Goal: Check status: Check status

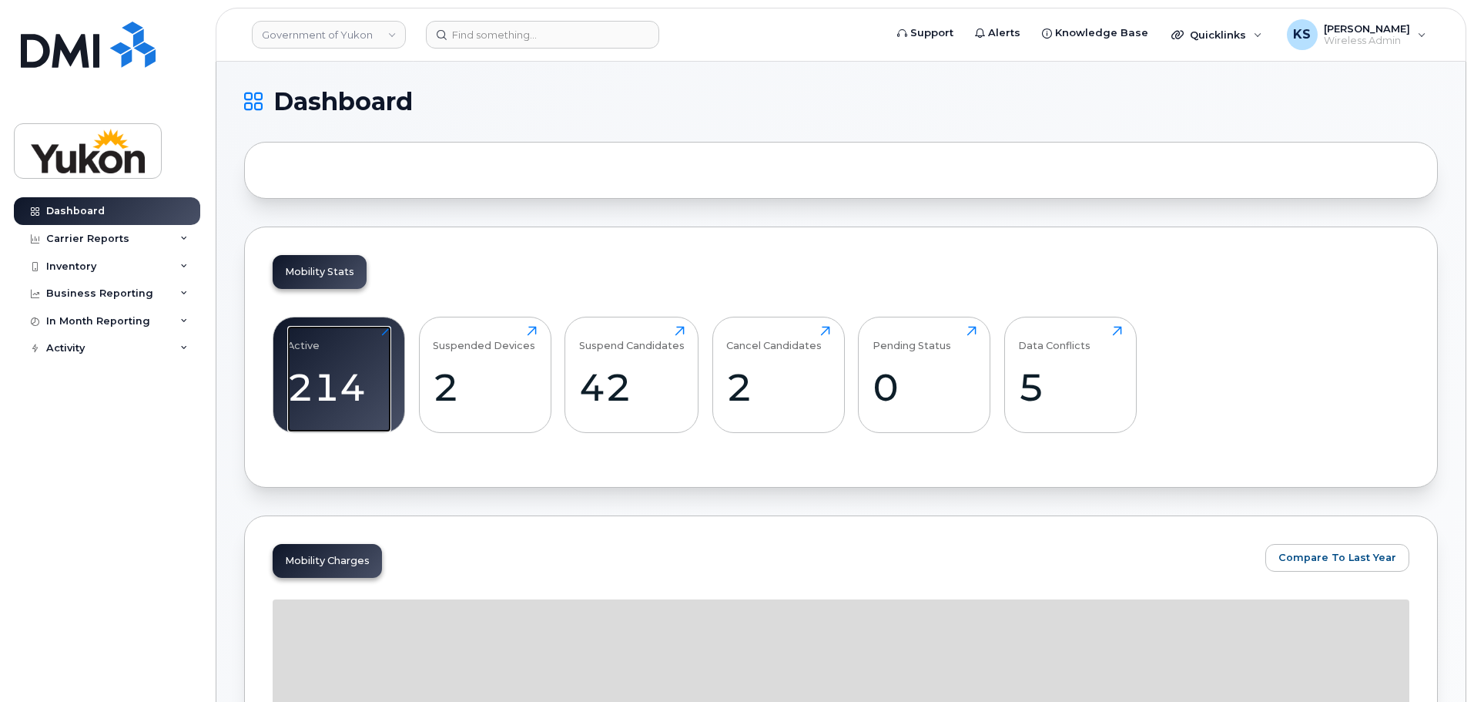
drag, startPoint x: 305, startPoint y: 349, endPoint x: 347, endPoint y: 454, distance: 113.7
click at [305, 349] on div "Active" at bounding box center [303, 338] width 32 height 25
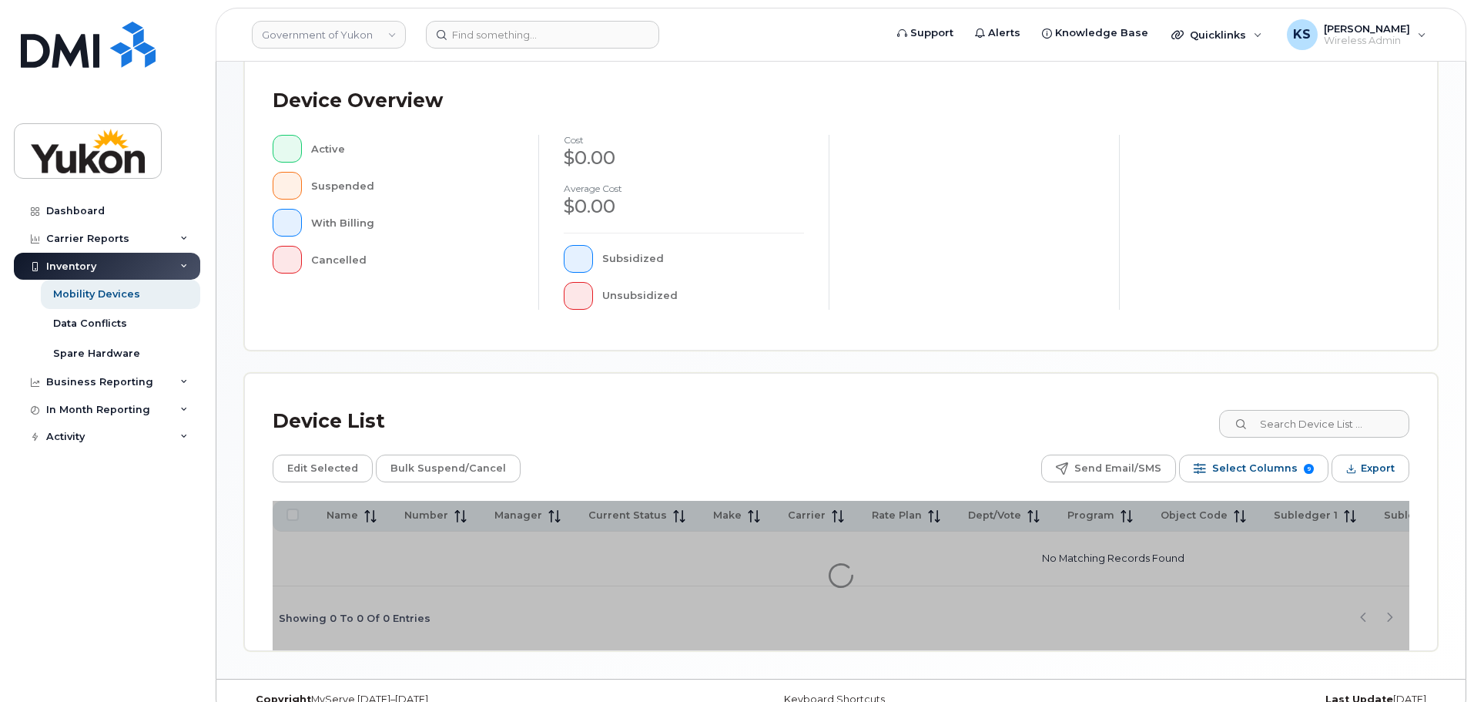
scroll to position [357, 0]
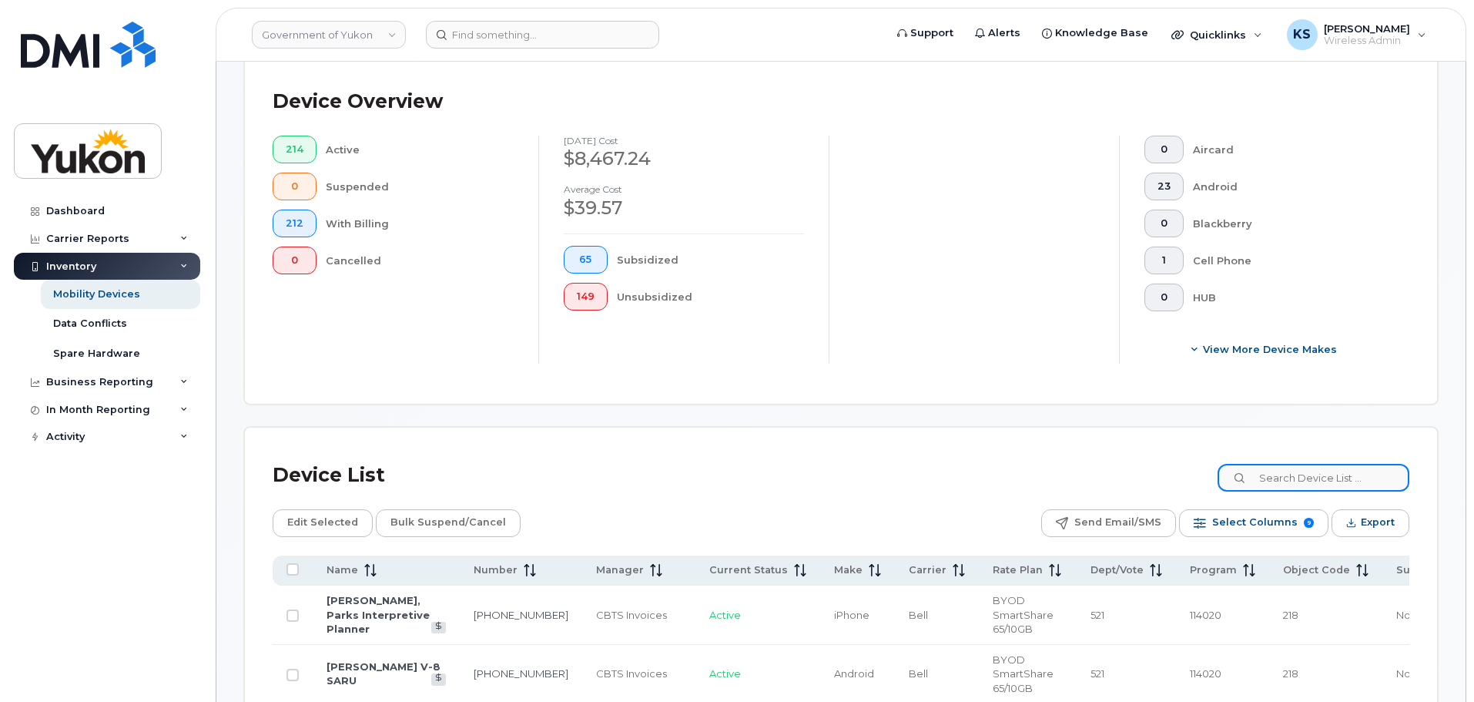
click at [1287, 477] on input at bounding box center [1314, 478] width 192 height 28
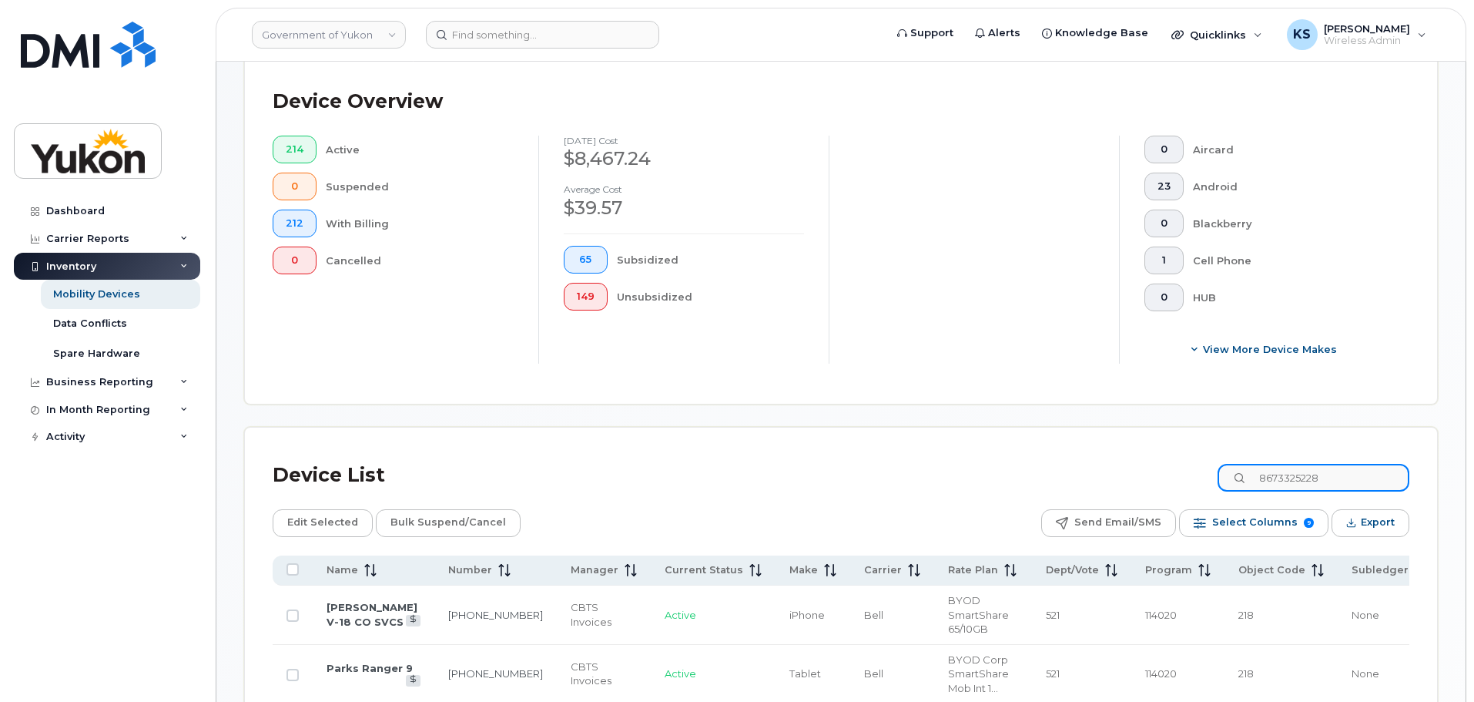
type input "8673325228"
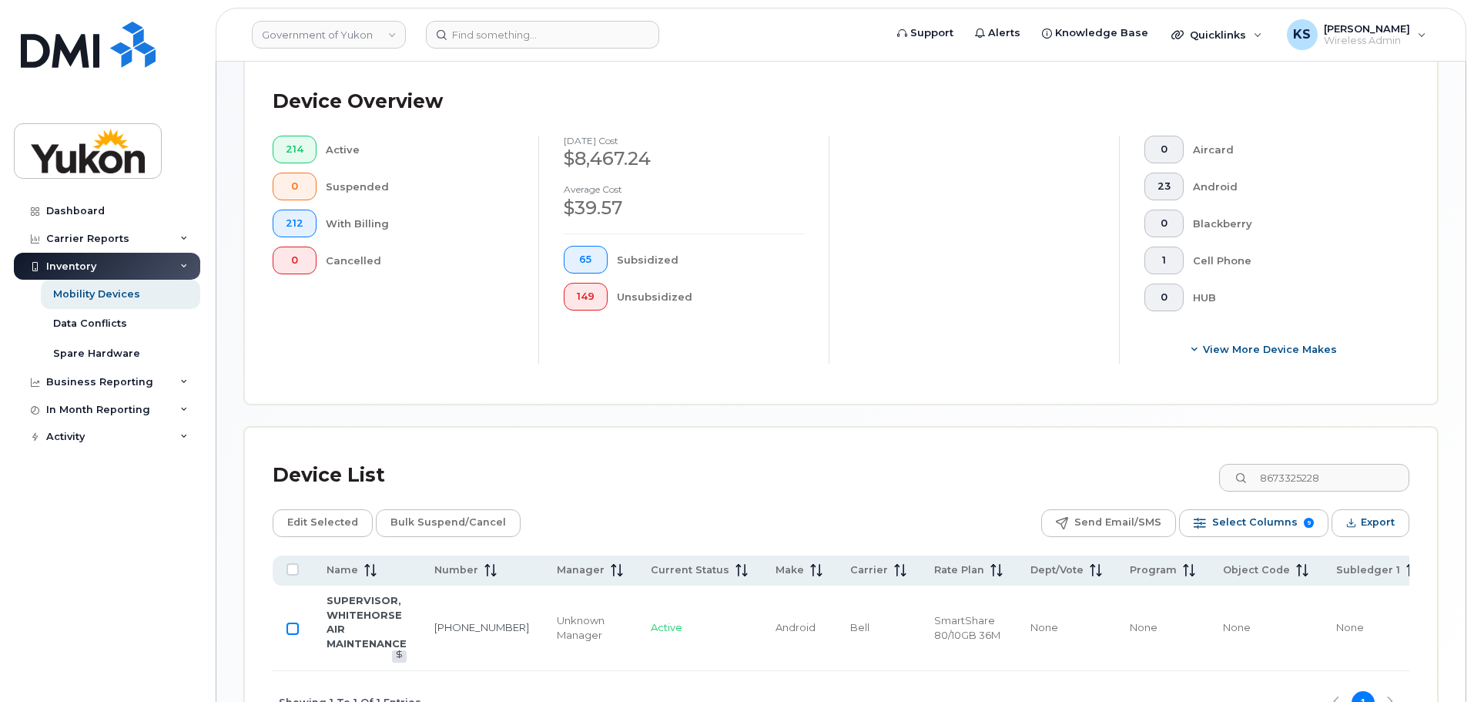
click at [289, 625] on input "Row Unselected" at bounding box center [292, 628] width 12 height 12
checkbox input "true"
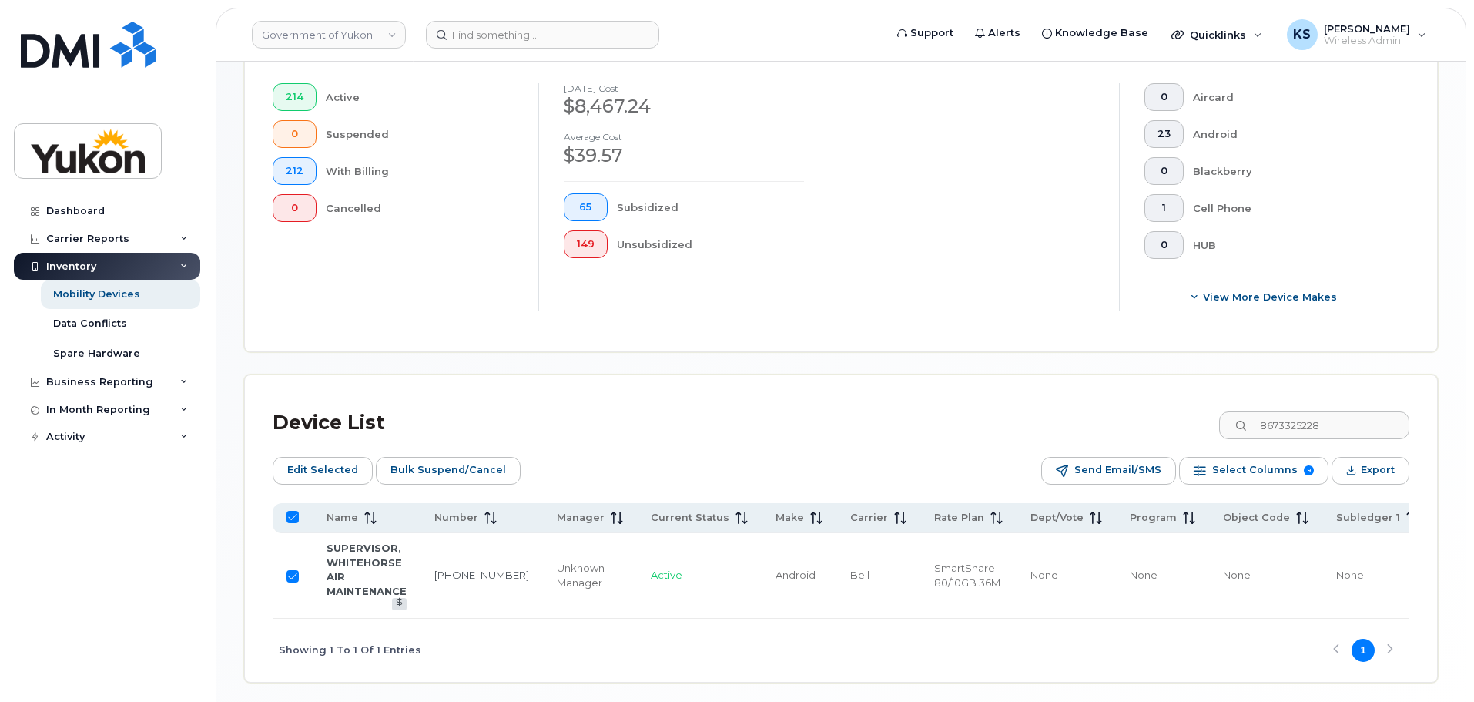
scroll to position [472, 0]
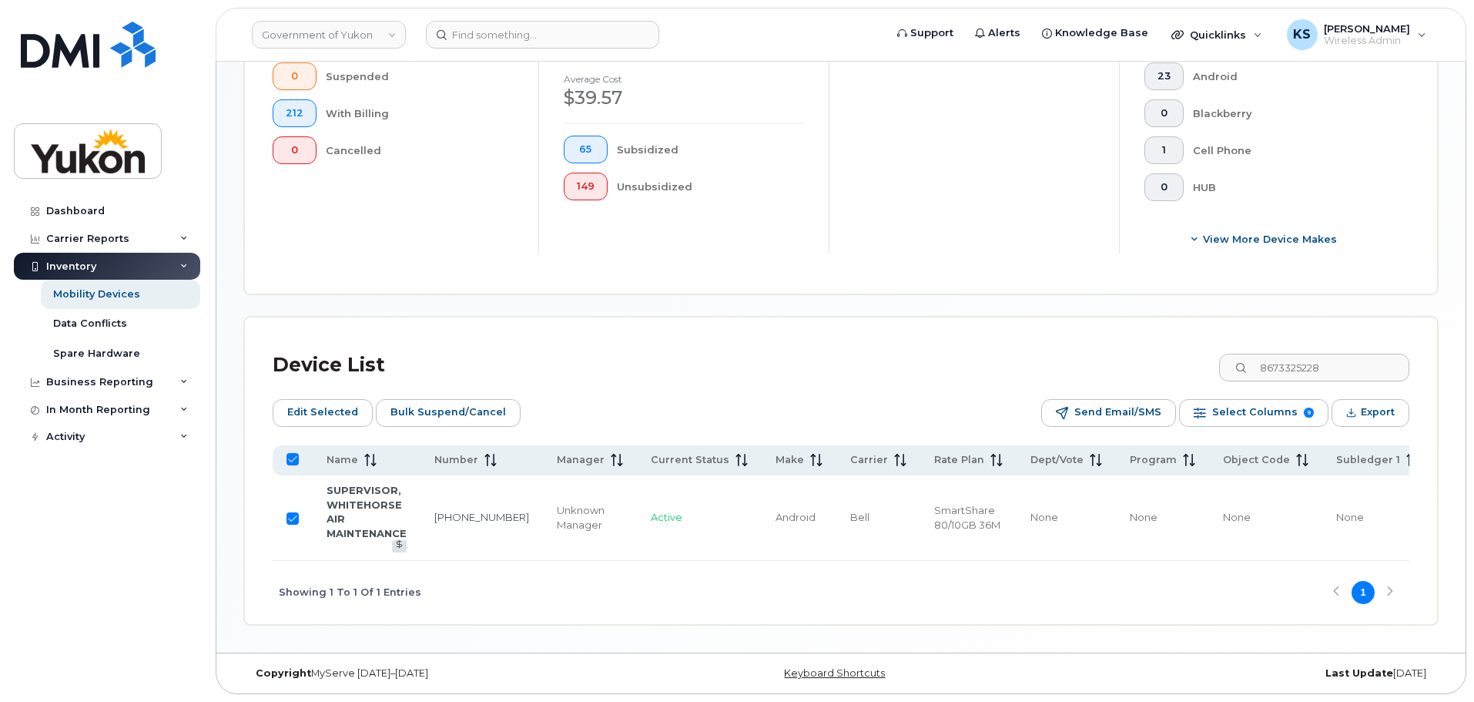
click at [348, 510] on td "SUPERVISOR, WHITEHORSE AIR MAINTENANCE" at bounding box center [367, 517] width 108 height 85
click at [352, 487] on link "SUPERVISOR, WHITEHORSE AIR MAINTENANCE" at bounding box center [367, 511] width 80 height 55
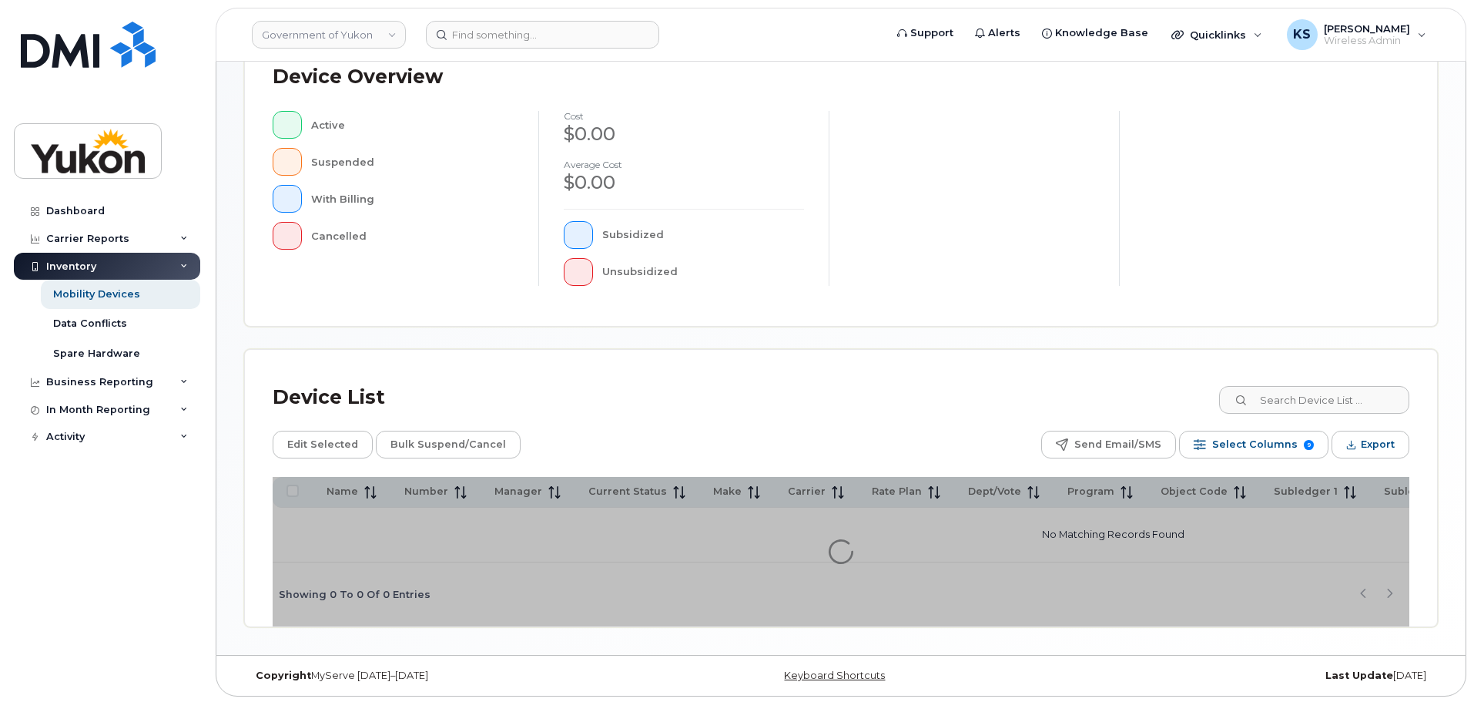
scroll to position [362, 0]
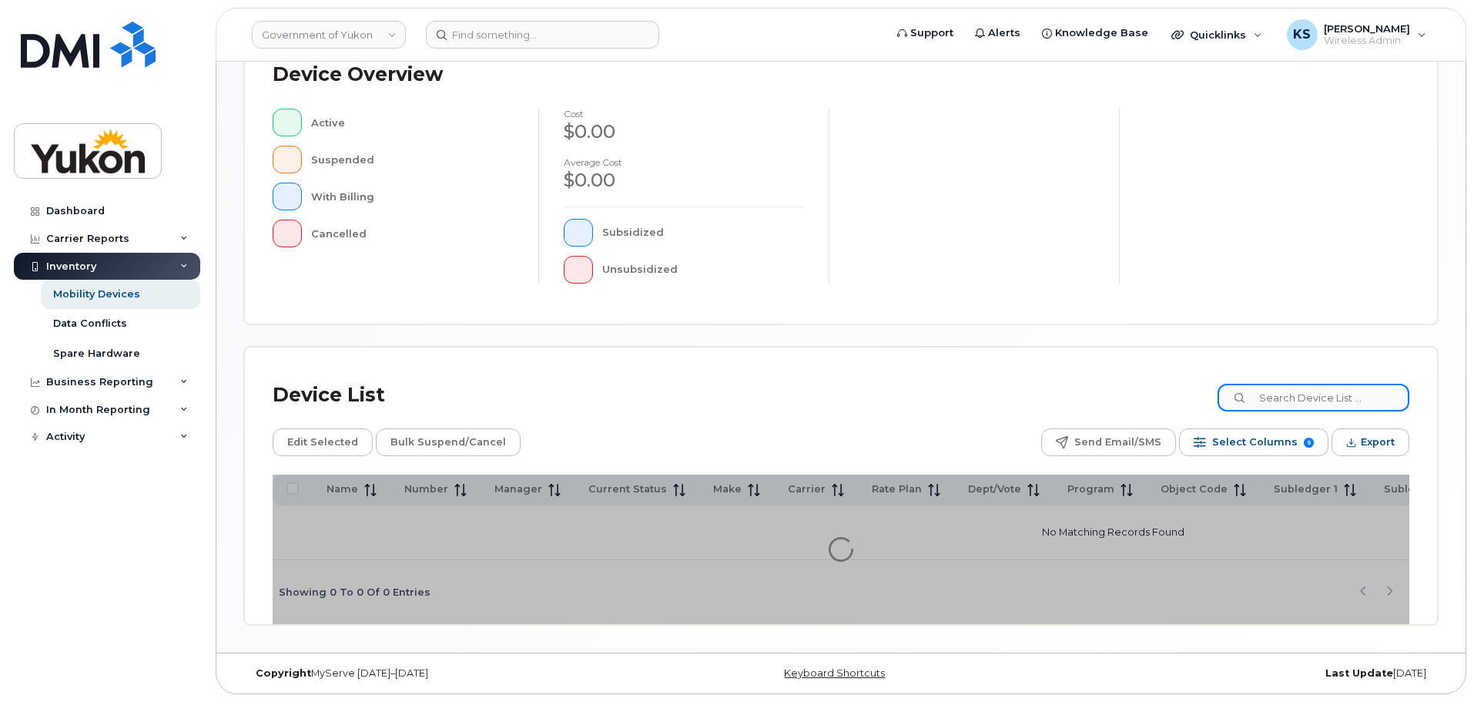
click at [1286, 390] on input at bounding box center [1314, 398] width 192 height 28
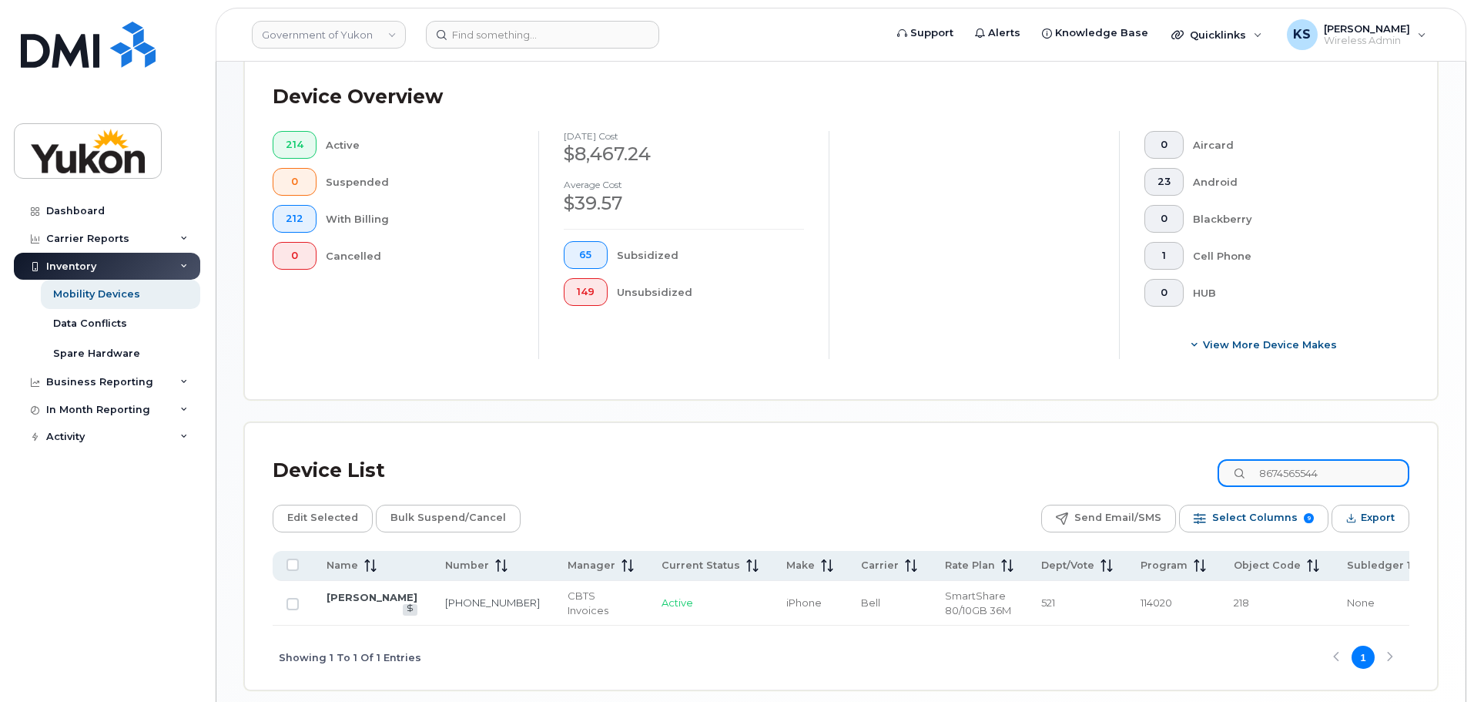
scroll to position [389, 0]
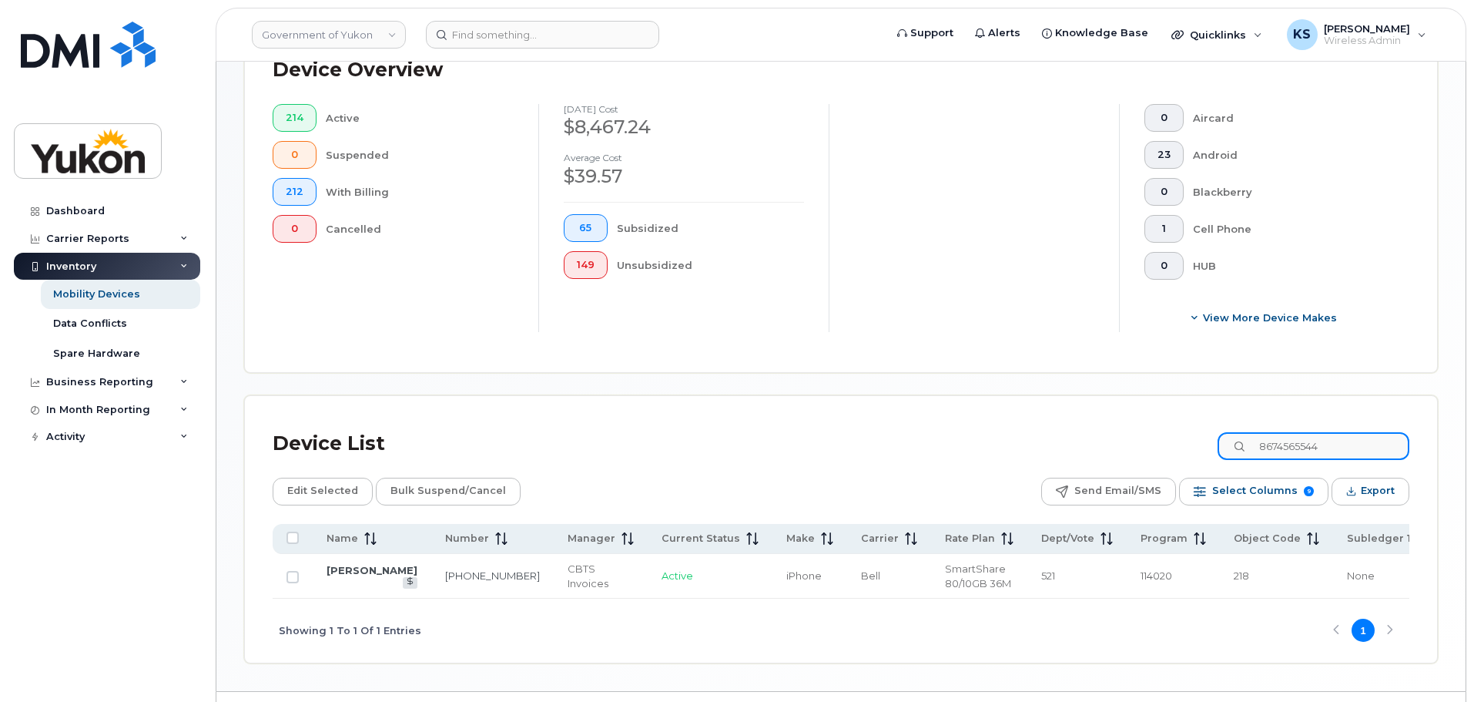
type input "8674565544"
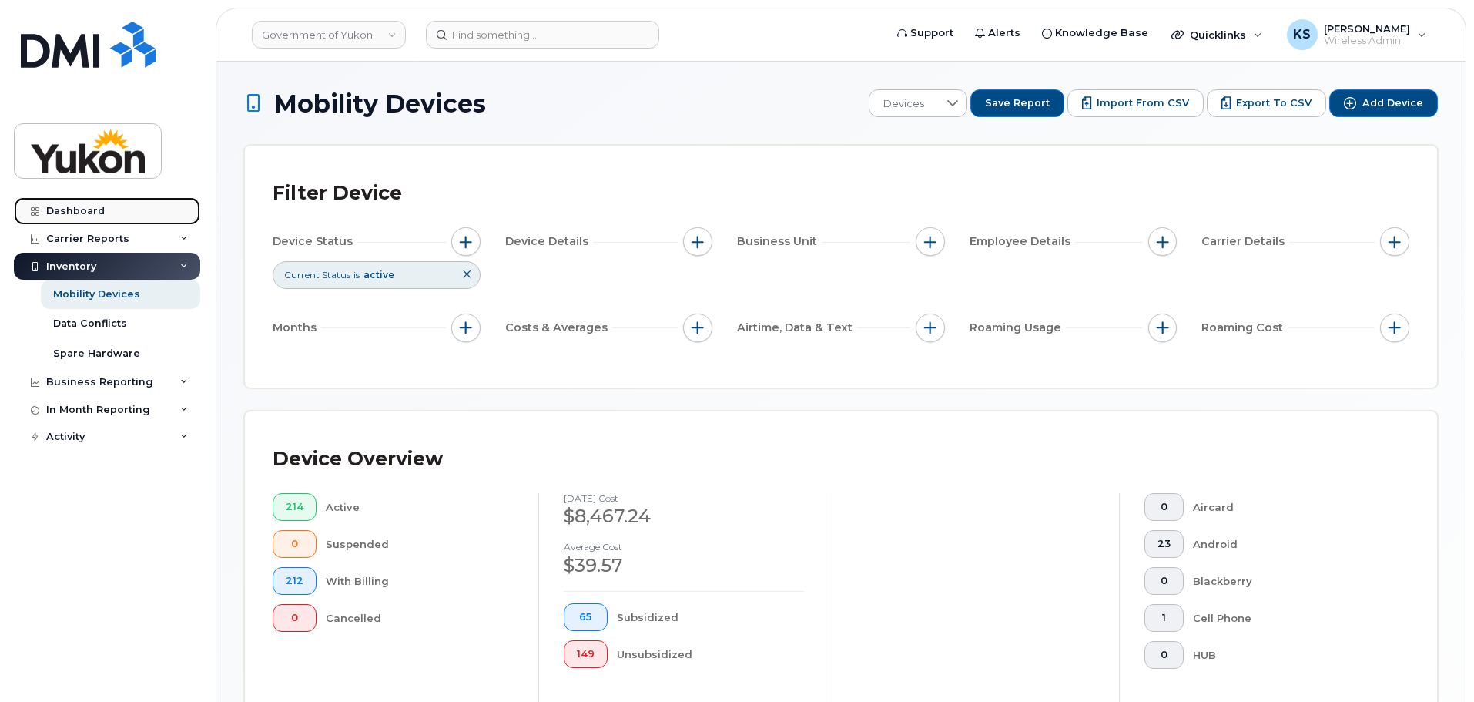
click at [85, 216] on div "Dashboard" at bounding box center [75, 211] width 59 height 12
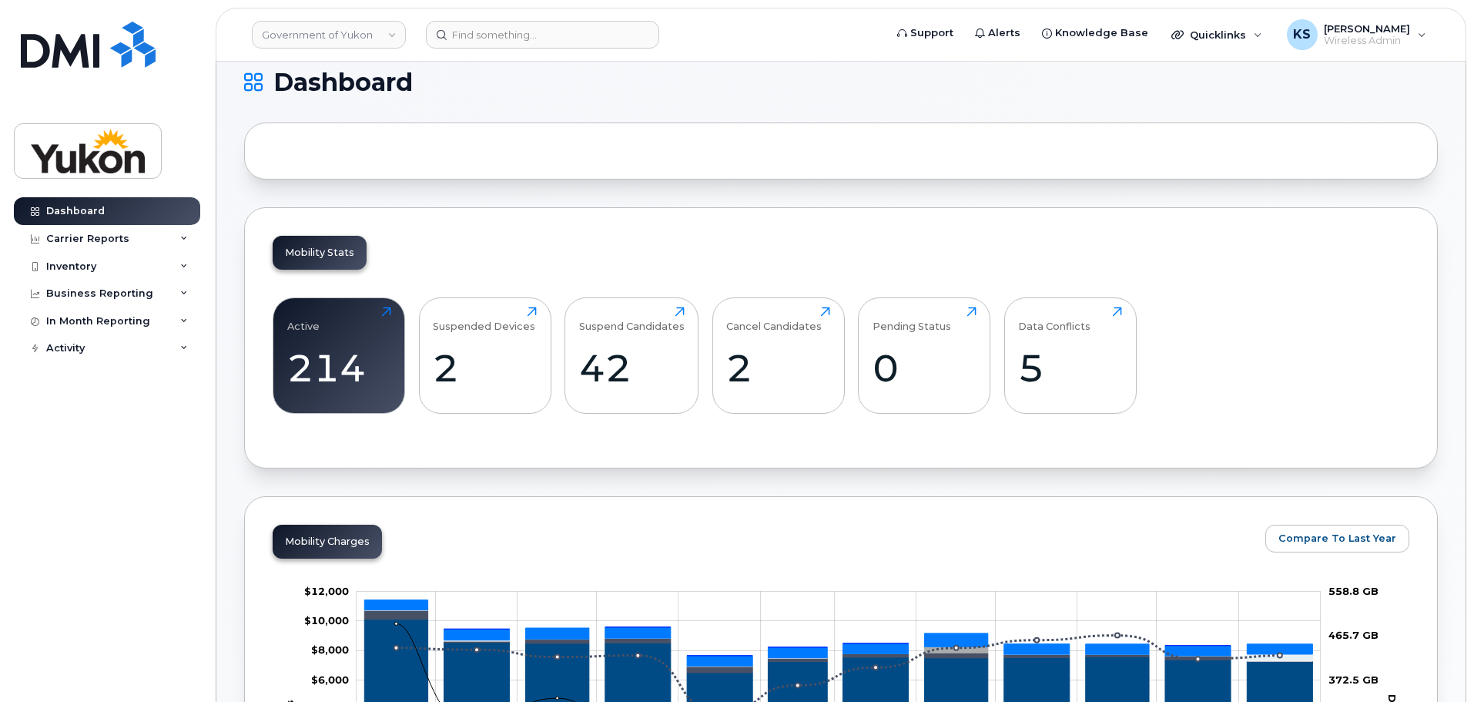
scroll to position [5, 0]
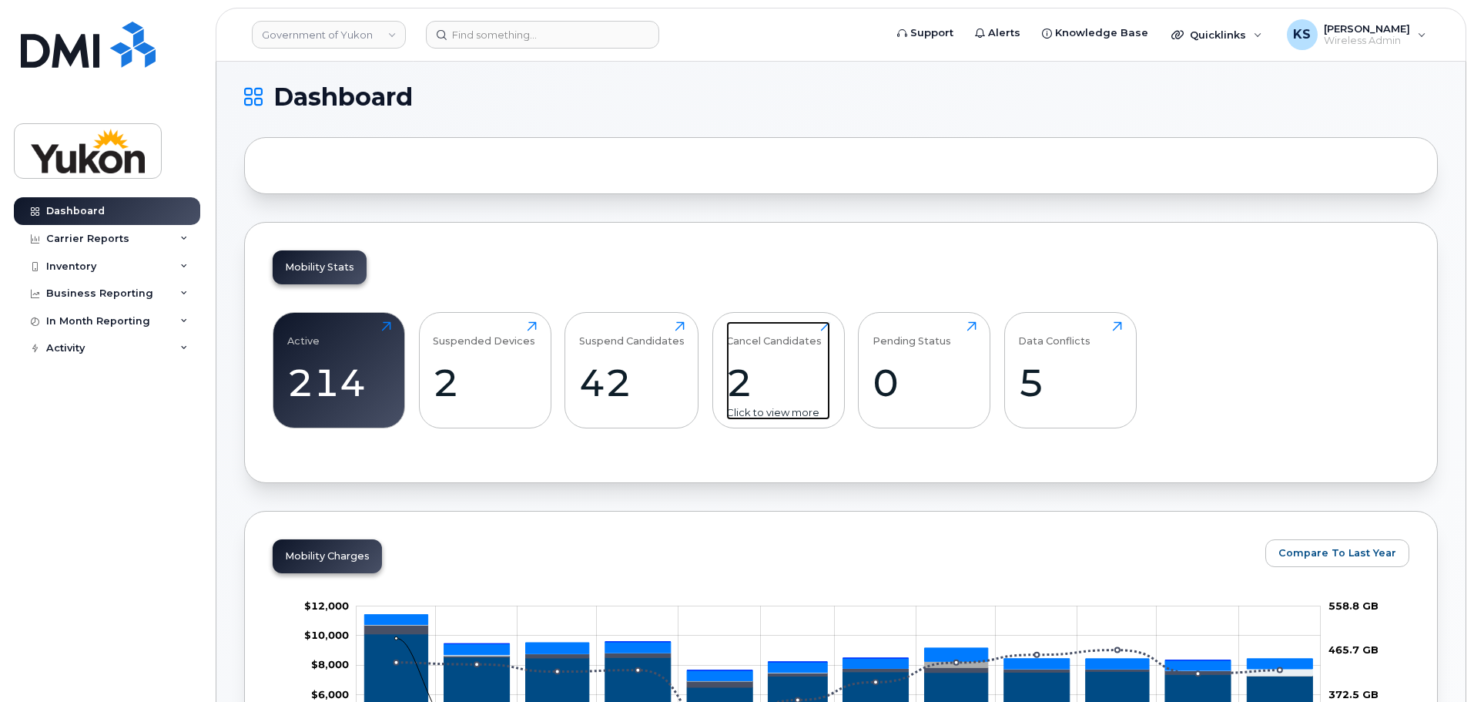
click at [756, 363] on div "2" at bounding box center [778, 382] width 104 height 45
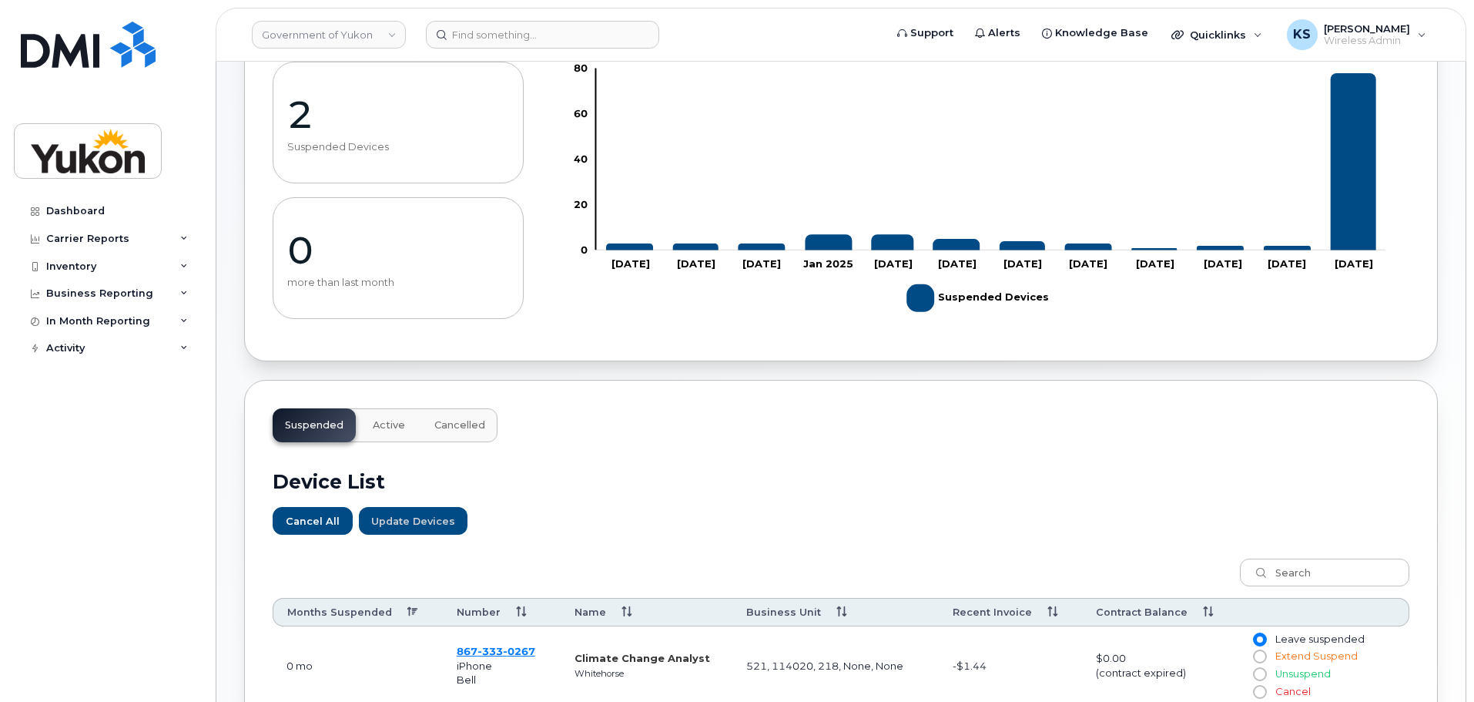
scroll to position [385, 0]
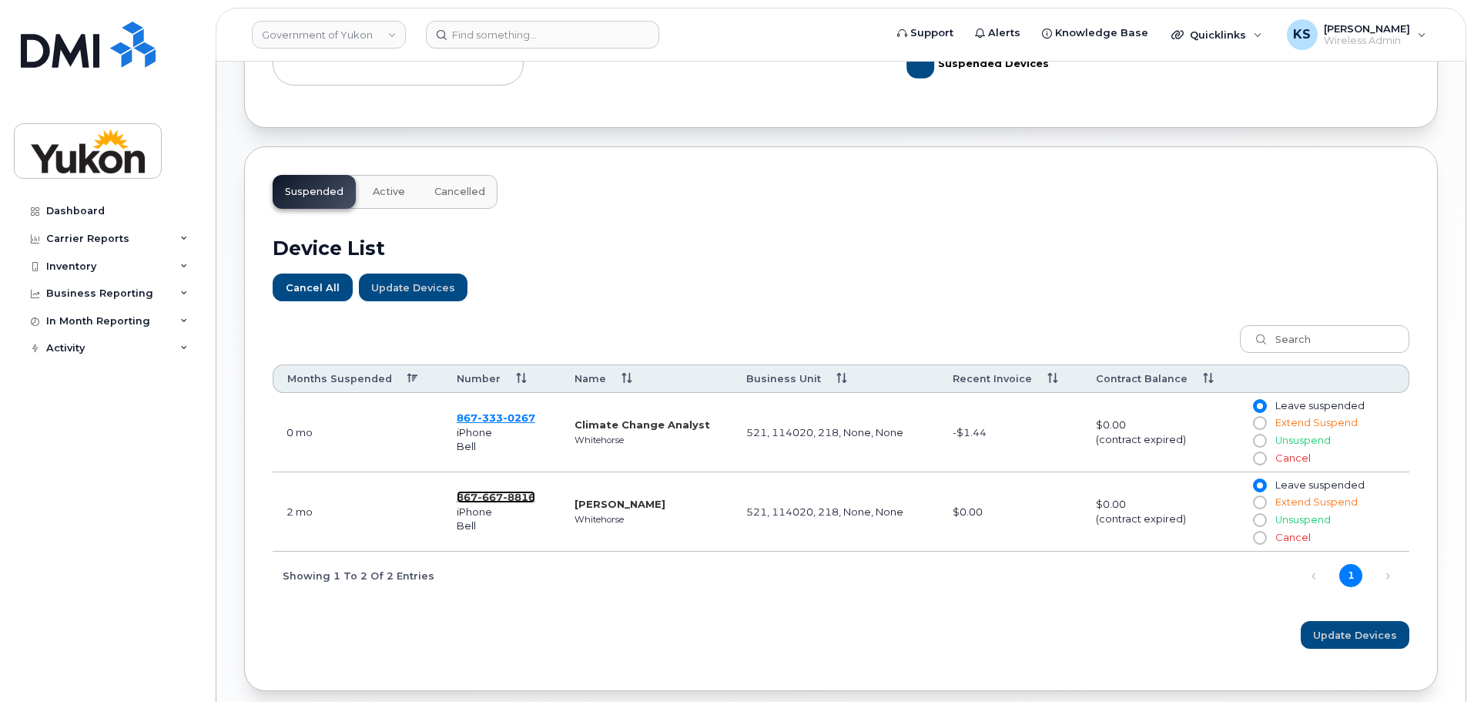
click at [491, 497] on span "667" at bounding box center [489, 497] width 25 height 12
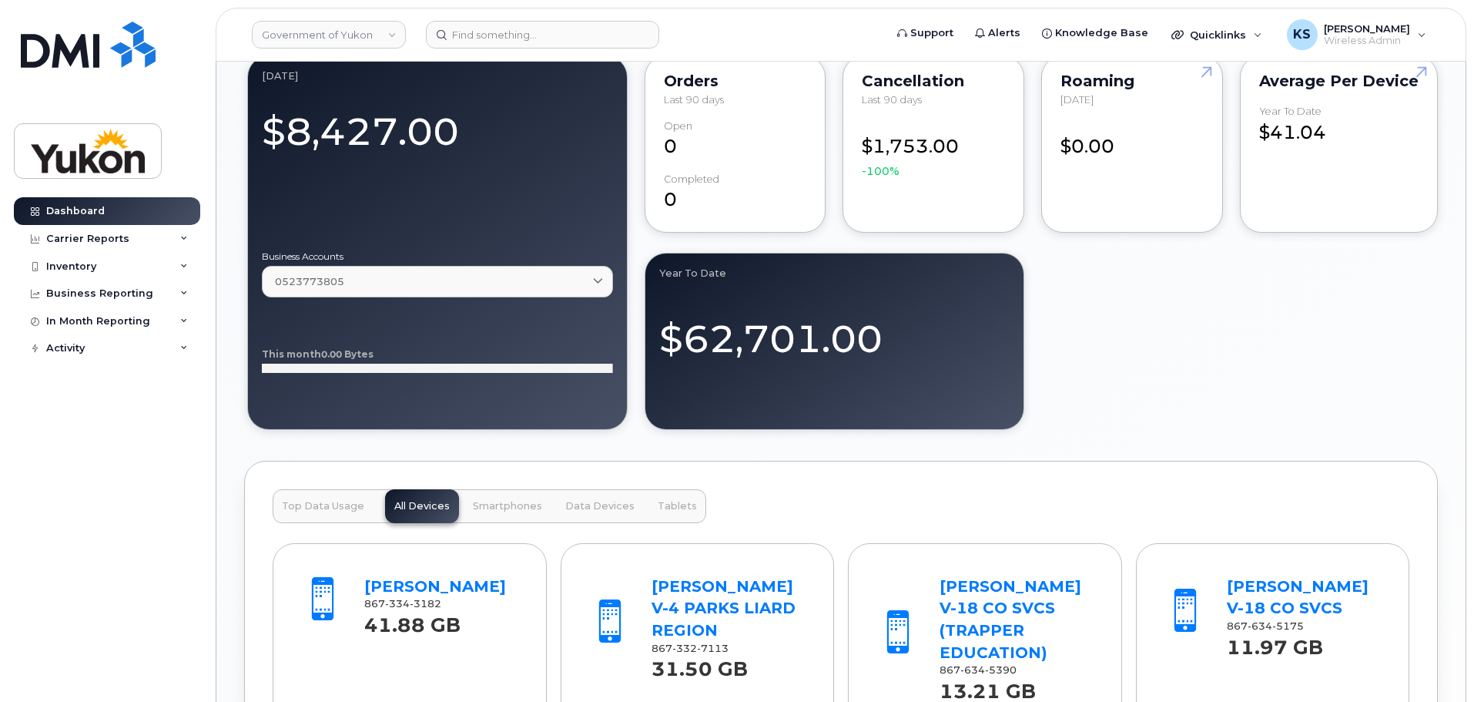
scroll to position [924, 0]
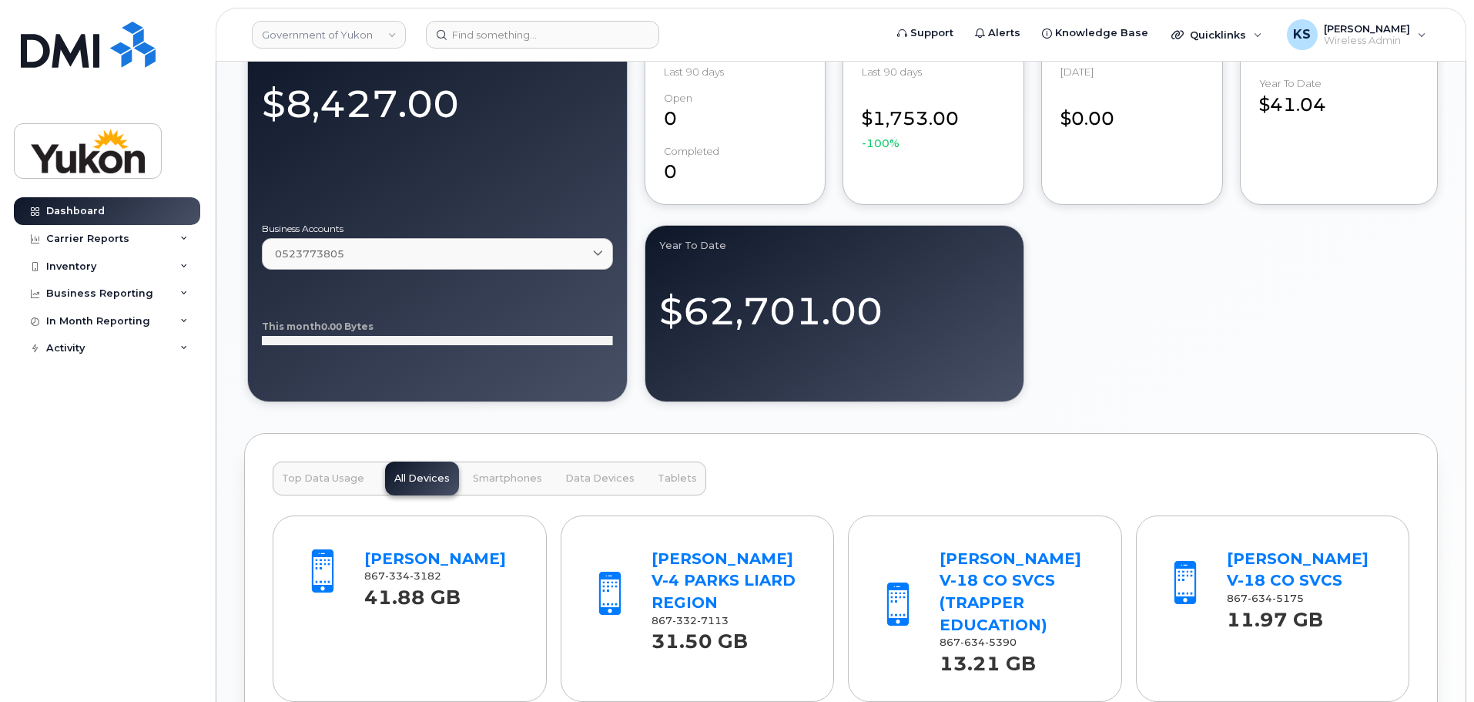
click at [325, 478] on span "Top Data Usage" at bounding box center [323, 478] width 82 height 12
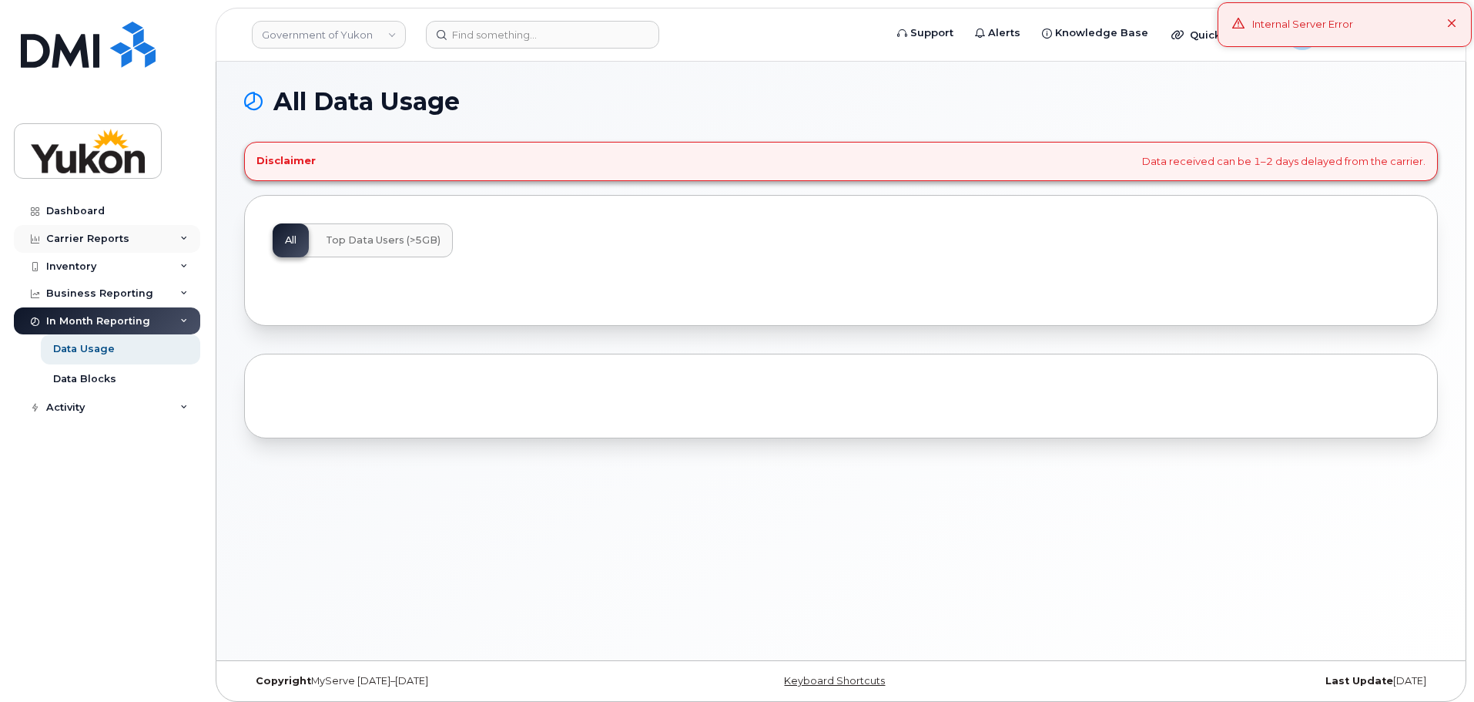
click at [75, 236] on div "Carrier Reports" at bounding box center [87, 239] width 83 height 12
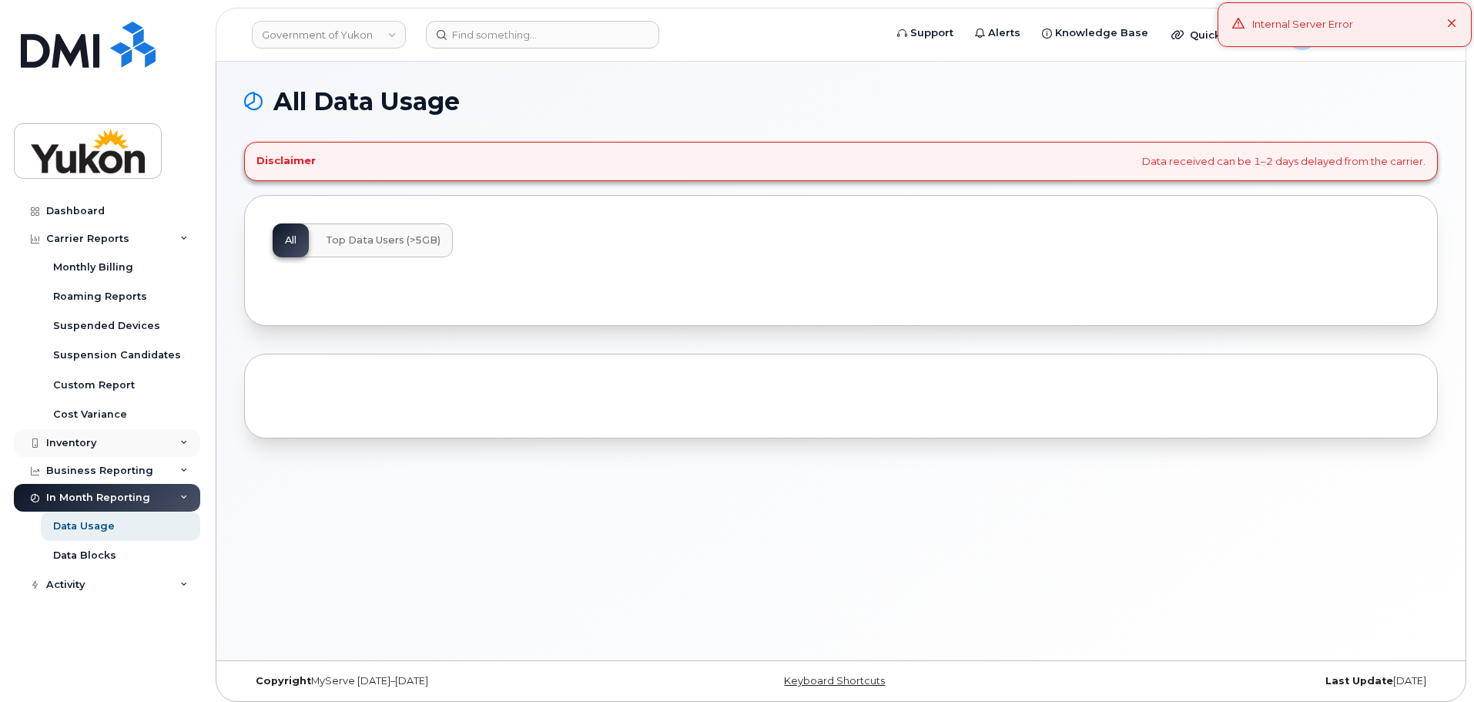
click at [61, 443] on div "Inventory" at bounding box center [71, 443] width 50 height 12
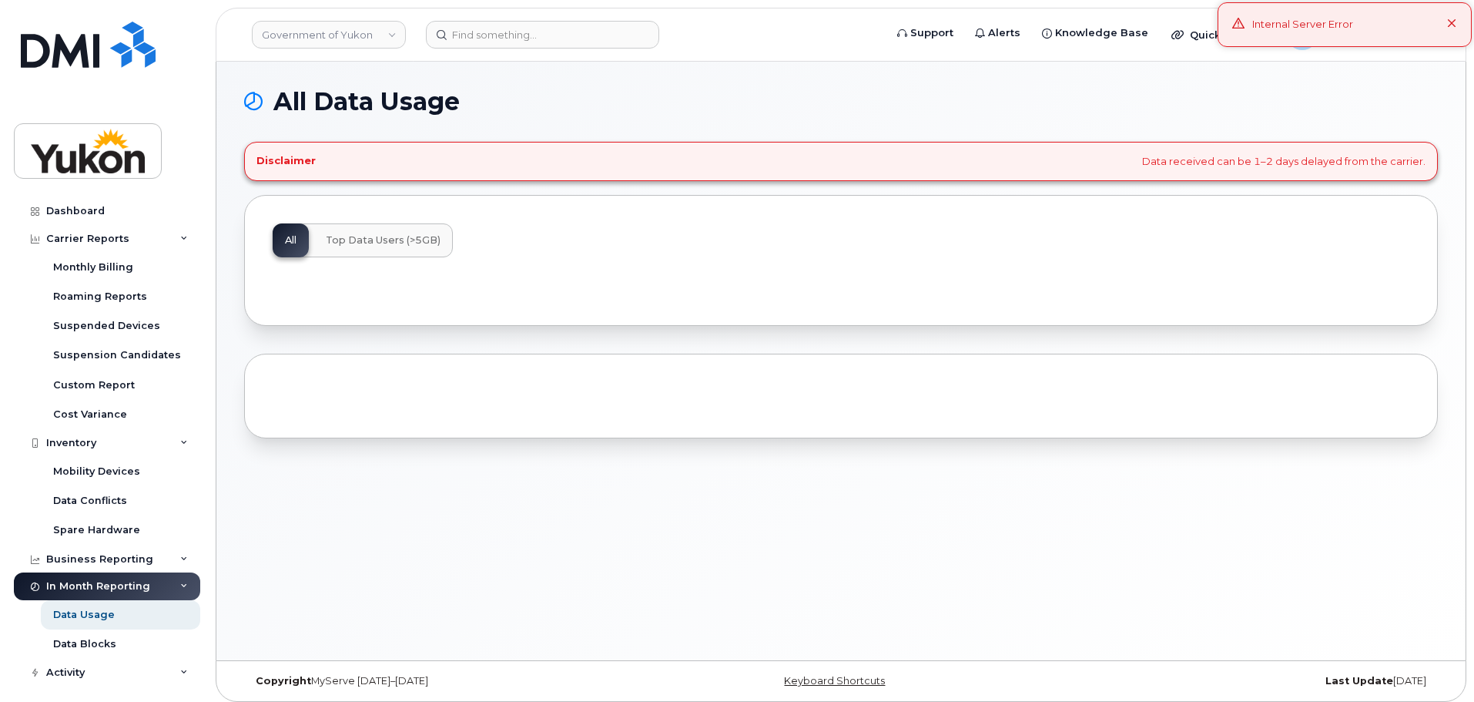
click at [350, 493] on div "All Data Usage Disclaimer Data received can be 1–2 days delayed from the carrie…" at bounding box center [840, 361] width 1249 height 598
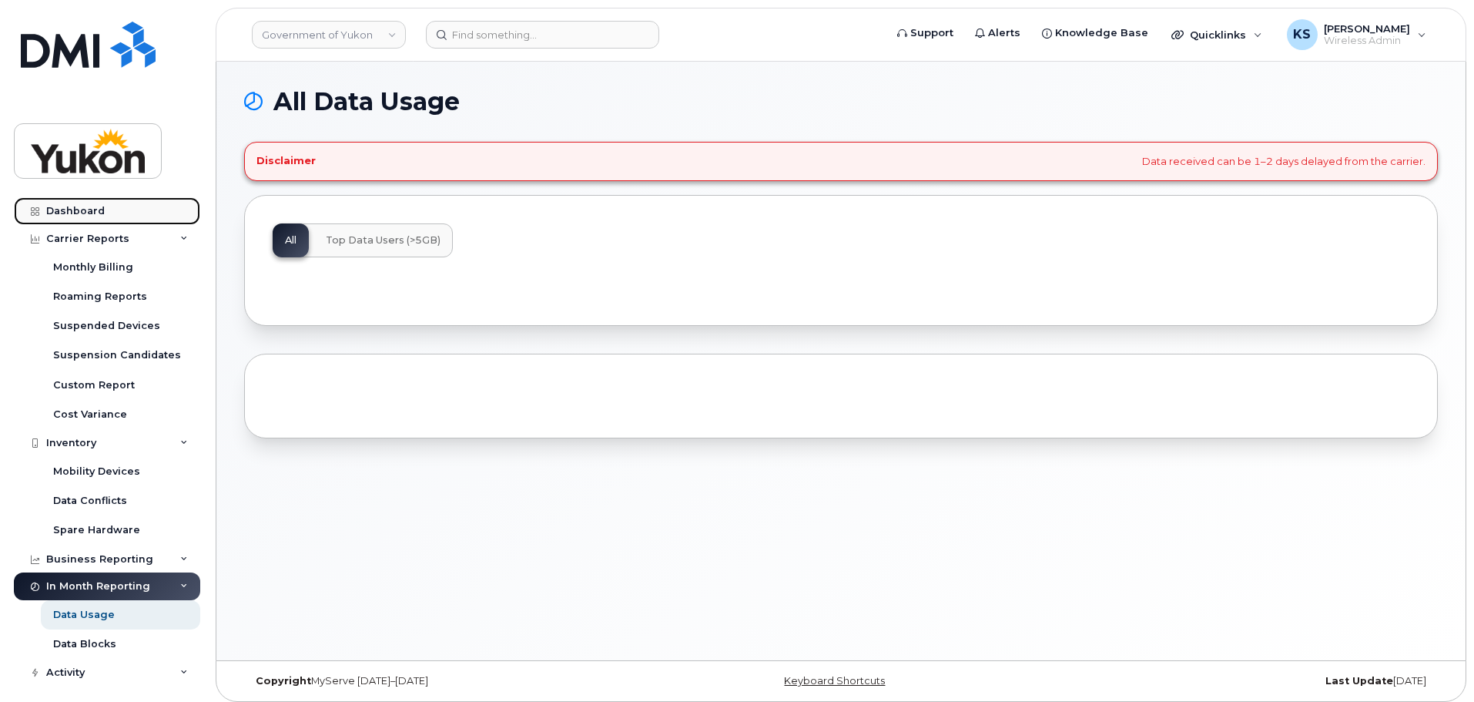
click at [68, 209] on div "Dashboard" at bounding box center [75, 211] width 59 height 12
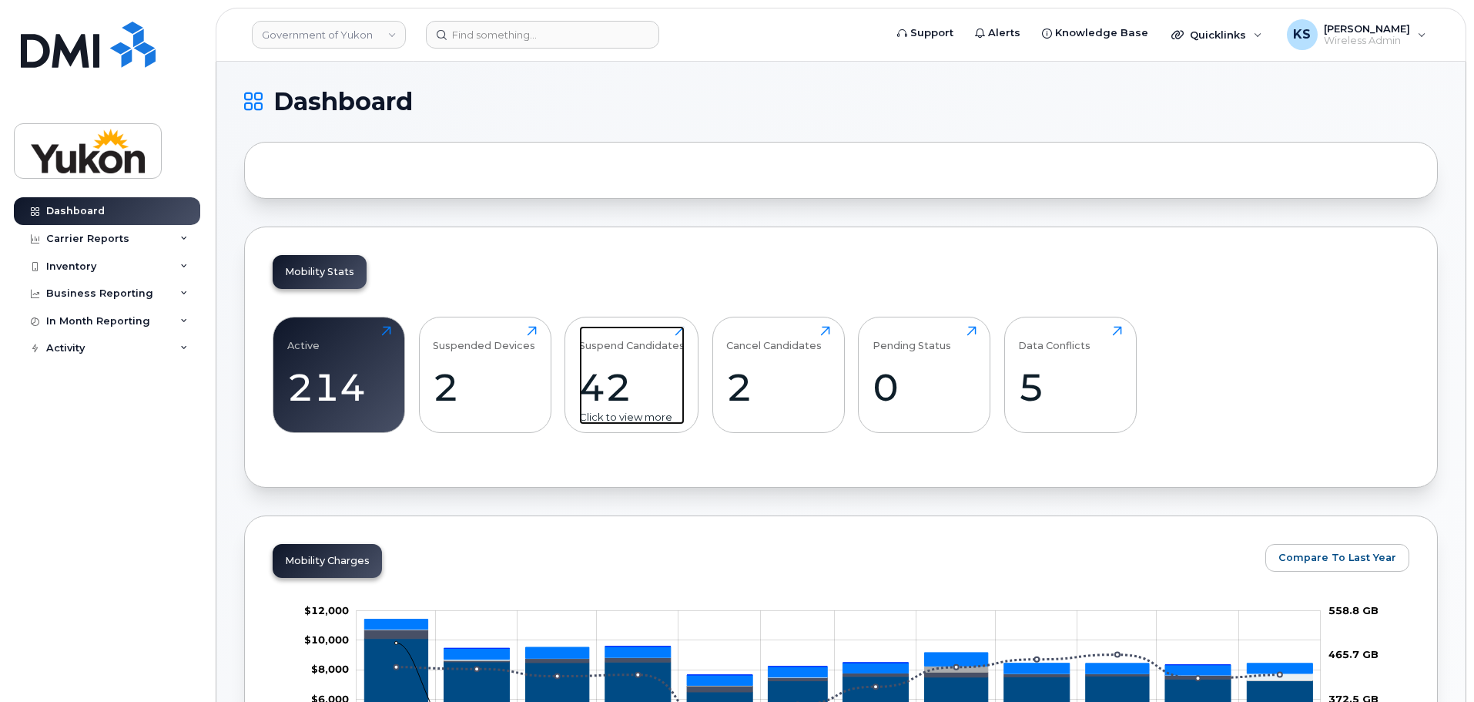
click at [648, 380] on div "42" at bounding box center [632, 386] width 106 height 45
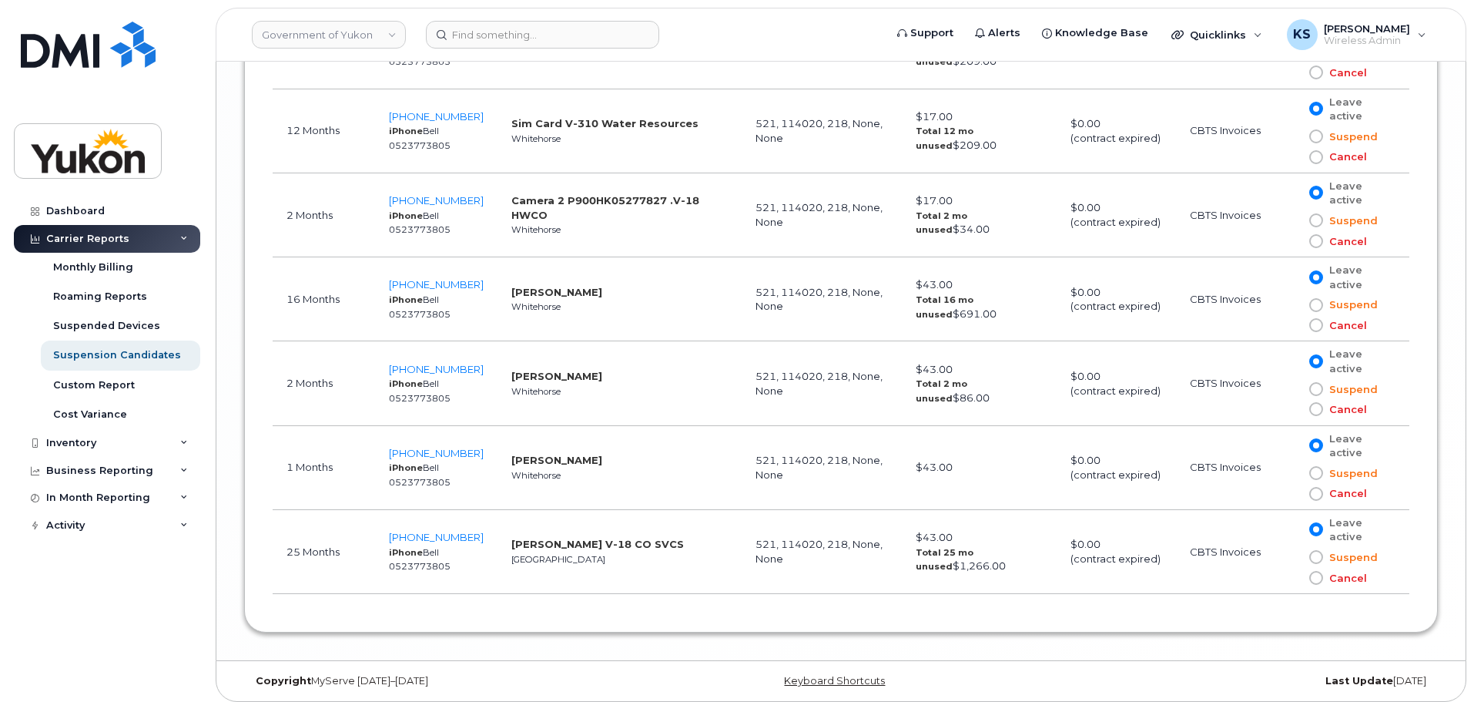
scroll to position [4012, 0]
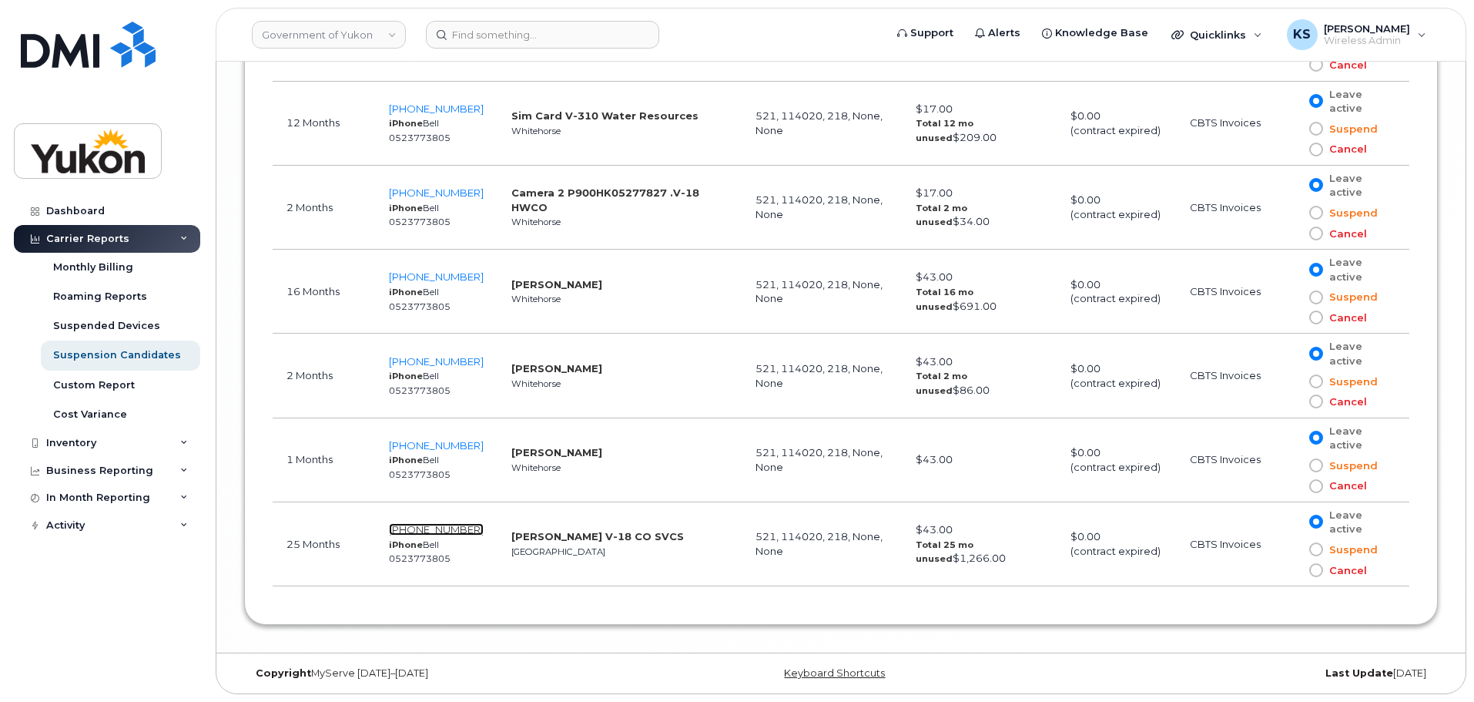
click at [411, 530] on span "867-993-3490" at bounding box center [436, 529] width 95 height 12
click at [424, 274] on span "867-393-7595" at bounding box center [436, 276] width 95 height 12
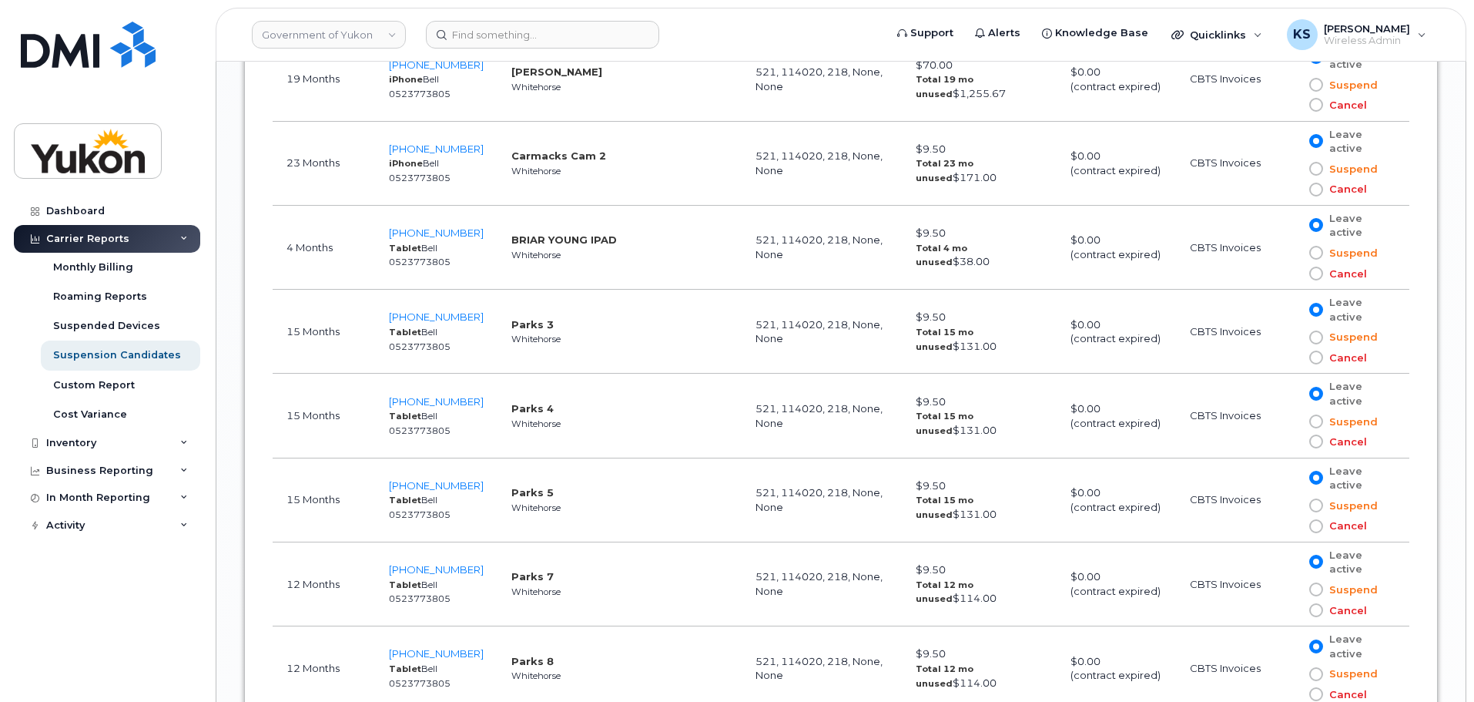
scroll to position [2549, 0]
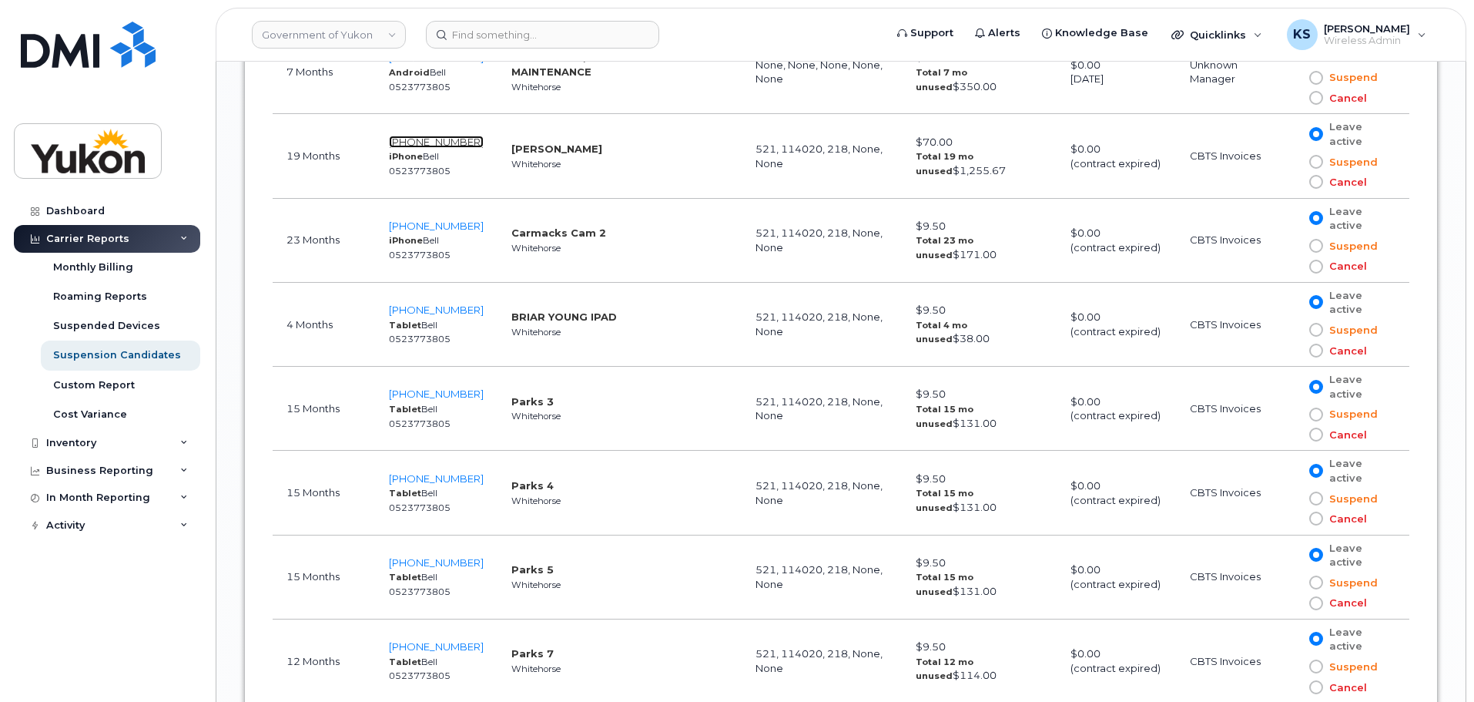
click at [447, 143] on span "867-332-5434" at bounding box center [436, 142] width 95 height 12
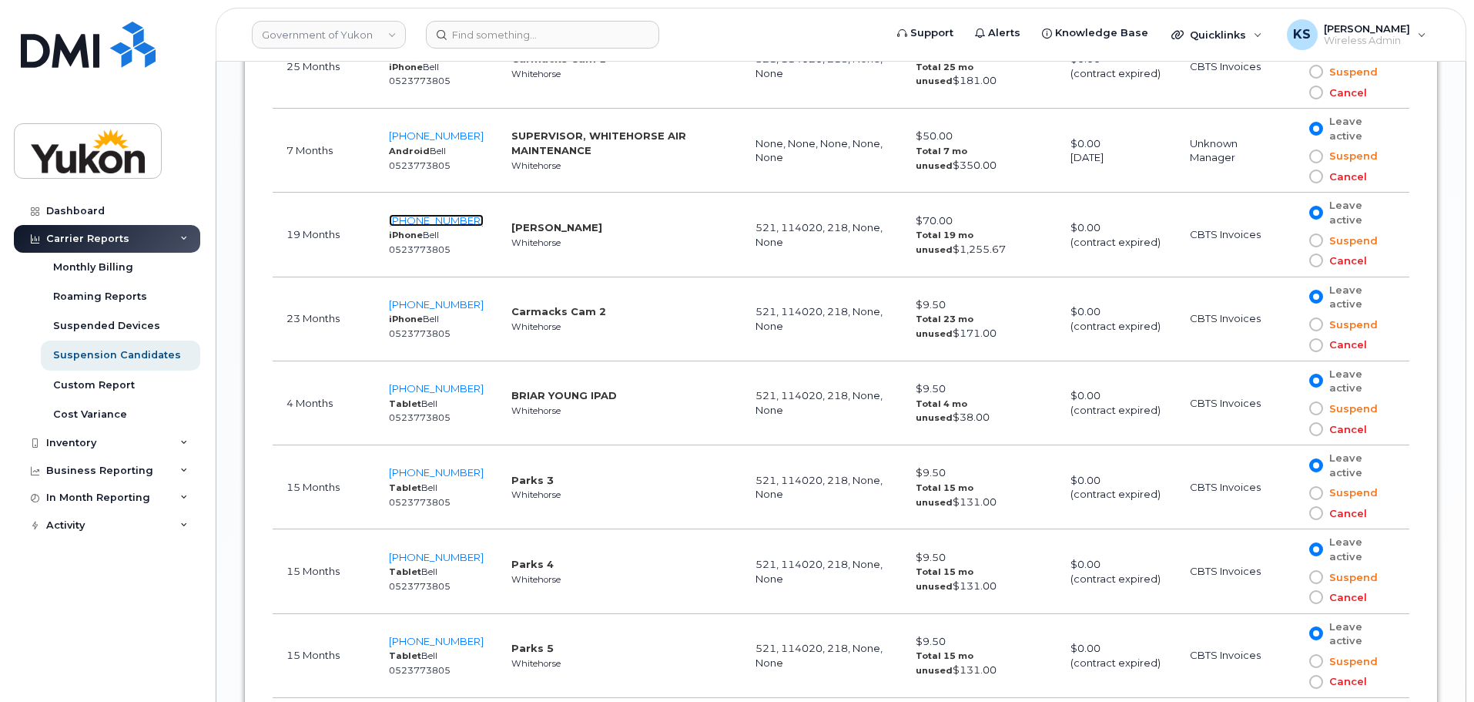
scroll to position [2395, 0]
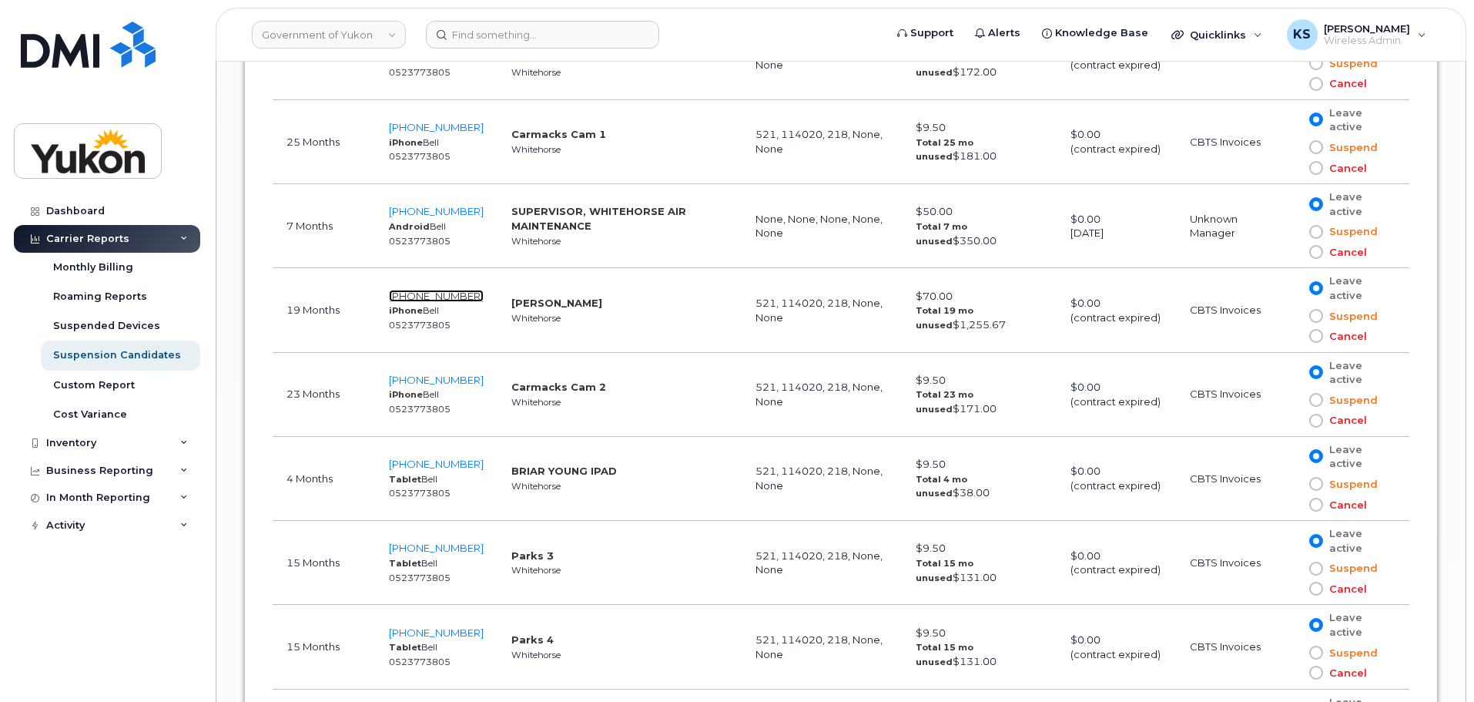
click at [456, 293] on span "867-332-5434" at bounding box center [436, 296] width 95 height 12
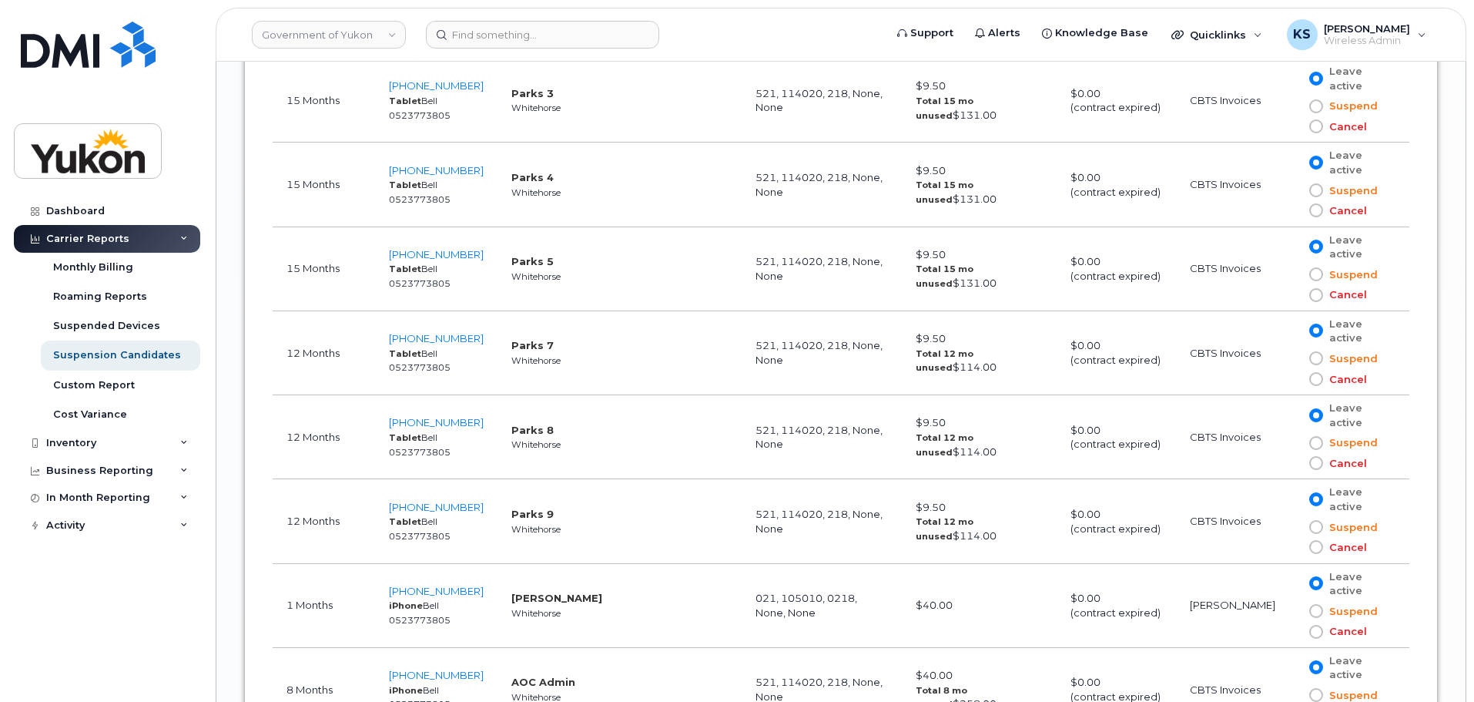
scroll to position [2934, 0]
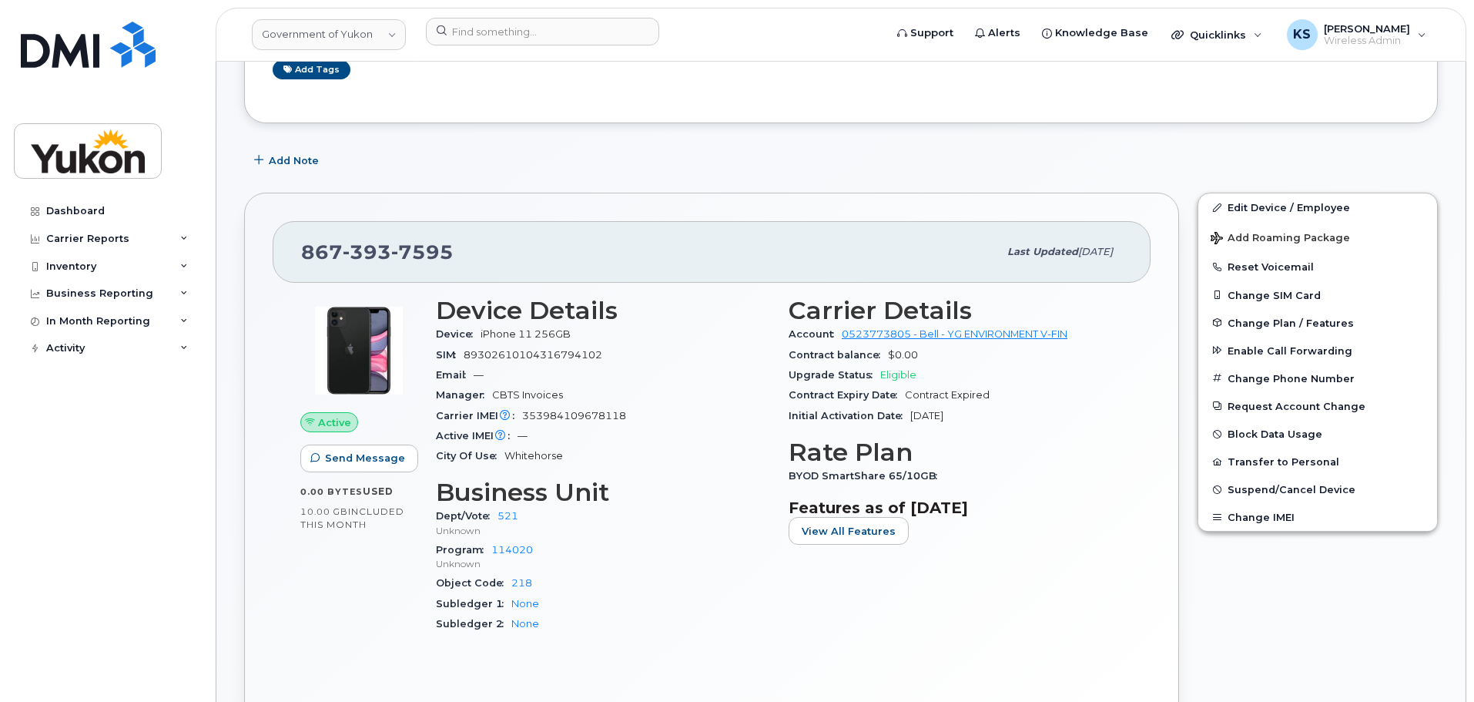
scroll to position [231, 0]
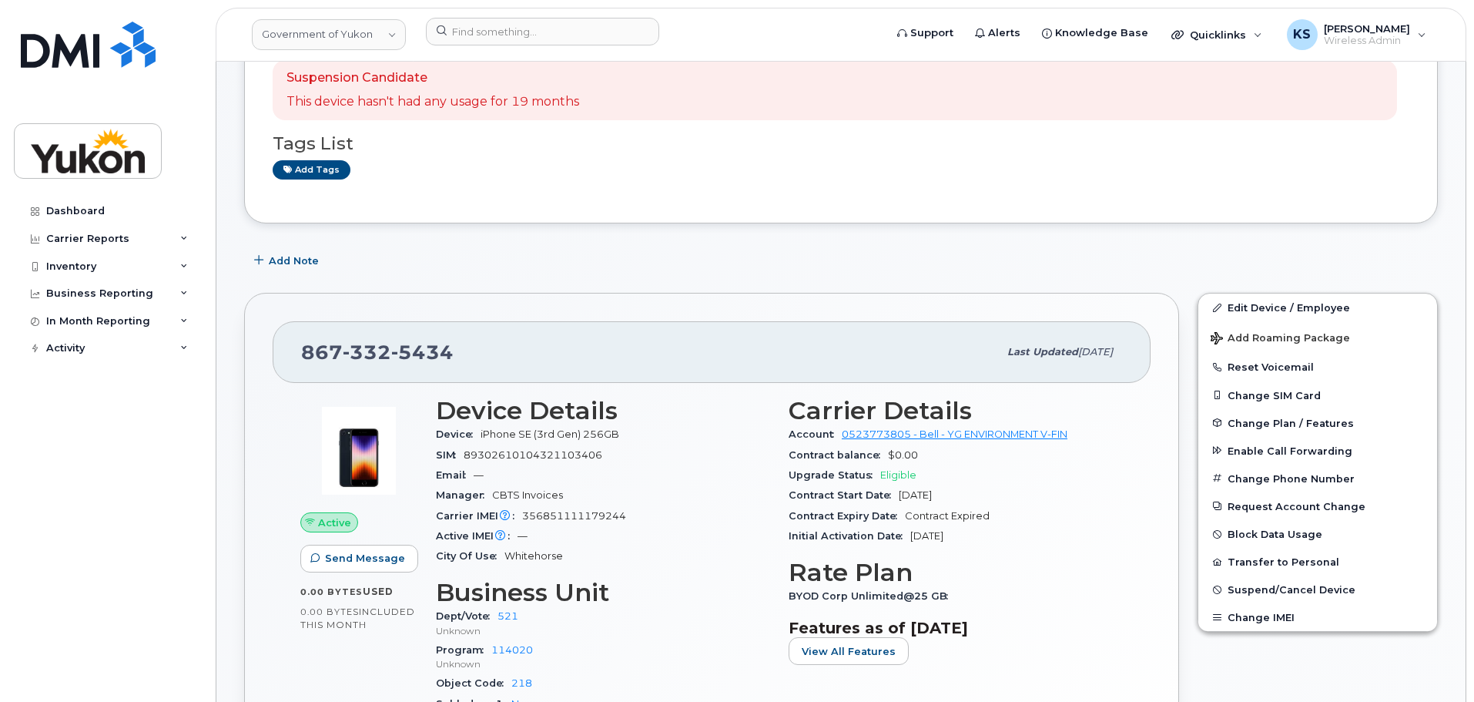
scroll to position [154, 0]
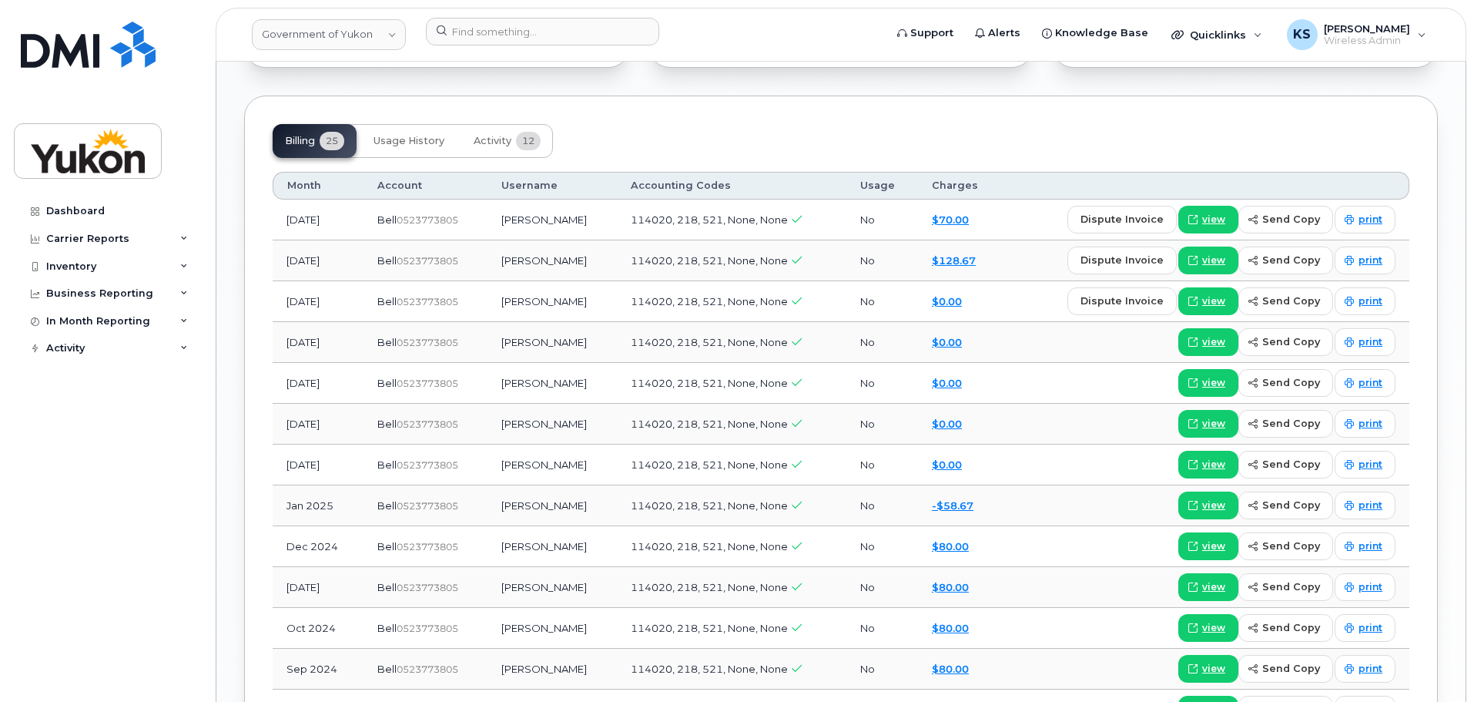
scroll to position [1232, 0]
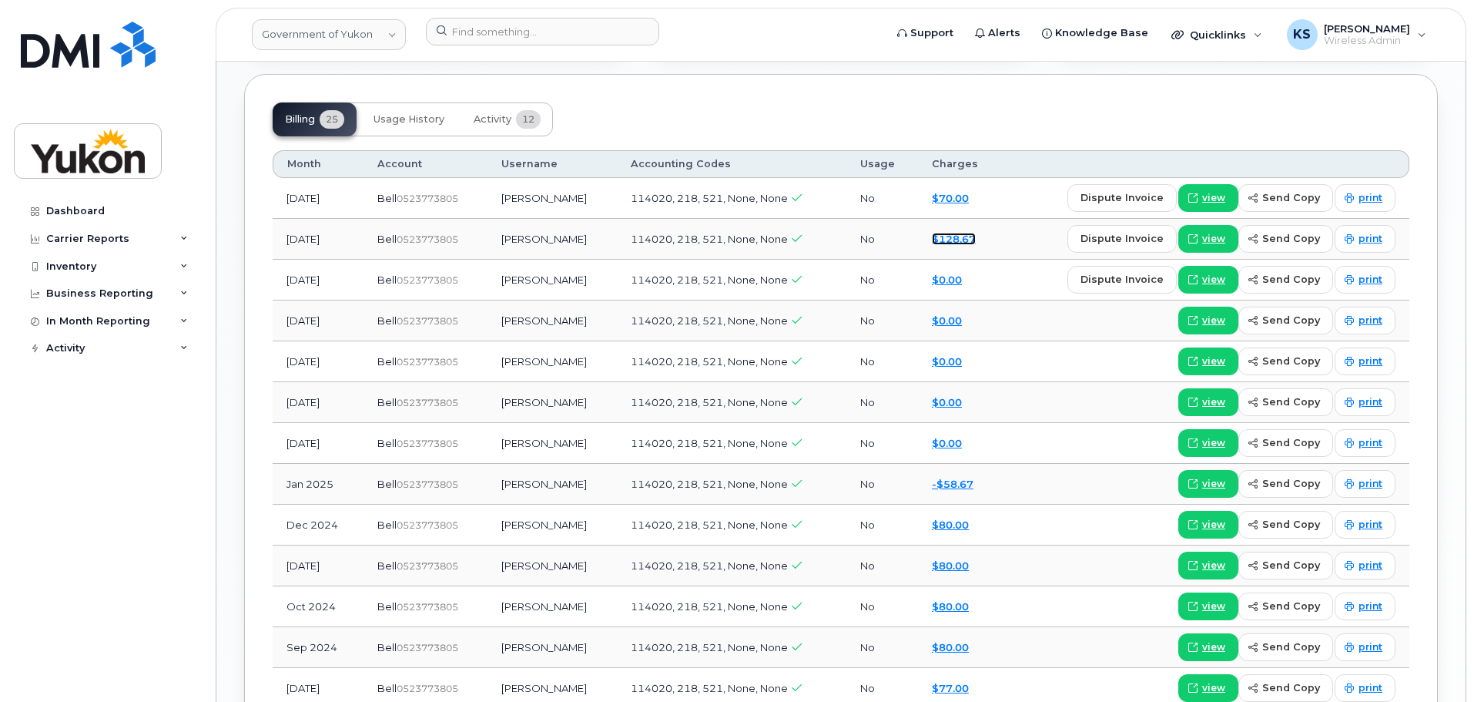
click at [967, 240] on link "$128.67" at bounding box center [954, 239] width 44 height 12
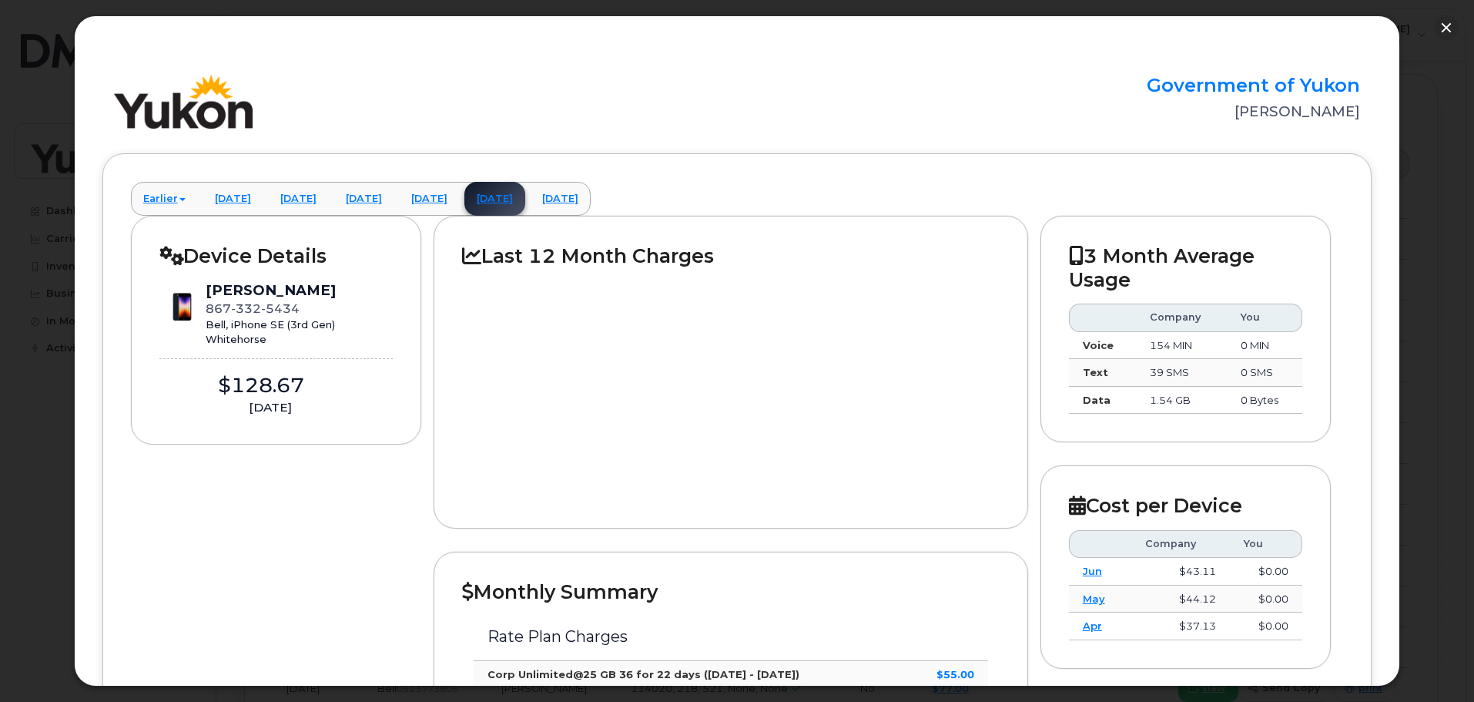
scroll to position [0, 0]
